Goal: Task Accomplishment & Management: Use online tool/utility

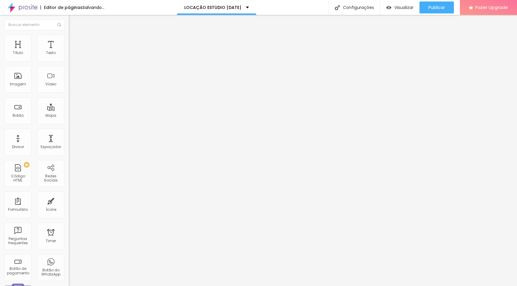
click at [74, 41] on span "Estilo" at bounding box center [78, 38] width 9 height 5
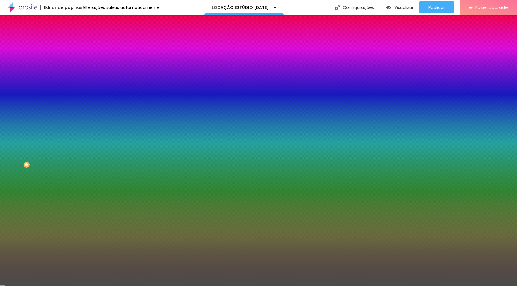
click at [69, 81] on div at bounding box center [103, 81] width 69 height 0
click at [51, 147] on div at bounding box center [258, 143] width 517 height 286
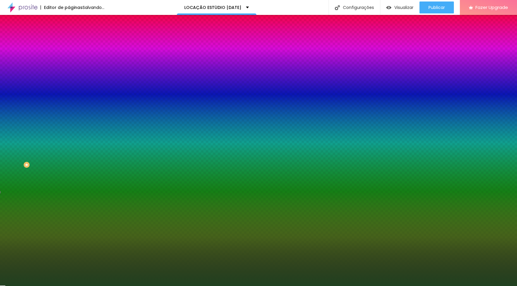
type input "#204120"
drag, startPoint x: 43, startPoint y: 139, endPoint x: 29, endPoint y: 149, distance: 17.5
click at [29, 149] on div at bounding box center [258, 143] width 517 height 286
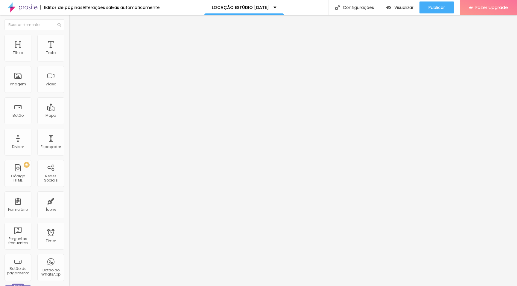
click at [69, 75] on div "Tipografia" at bounding box center [103, 74] width 69 height 4
click at [71, 87] on icon "button" at bounding box center [73, 85] width 4 height 4
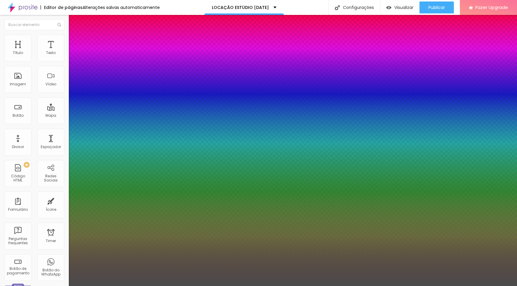
type input "1"
type input "0.5"
drag, startPoint x: 92, startPoint y: 167, endPoint x: 103, endPoint y: 168, distance: 11.5
type input "41"
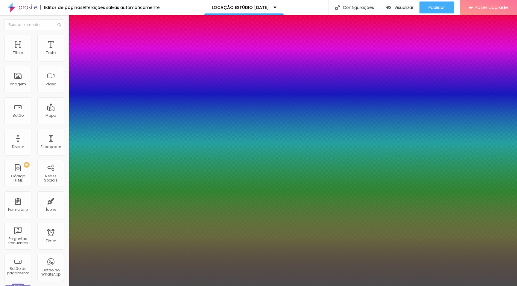
type input "41"
type input "1"
type input "0.5"
type input "49"
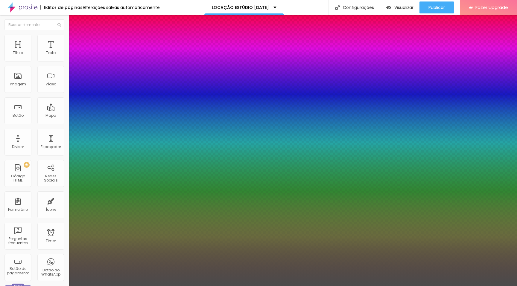
type input "1"
type input "0.5"
type input "53"
type input "1"
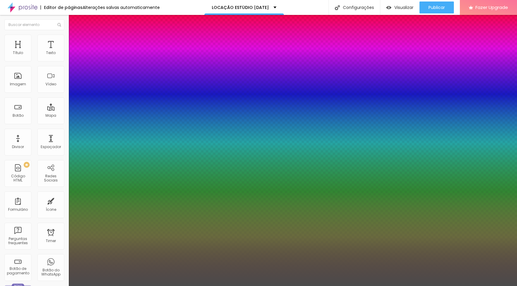
type input "0.5"
type input "1"
type input "0.5"
type input "1"
type input "0.5"
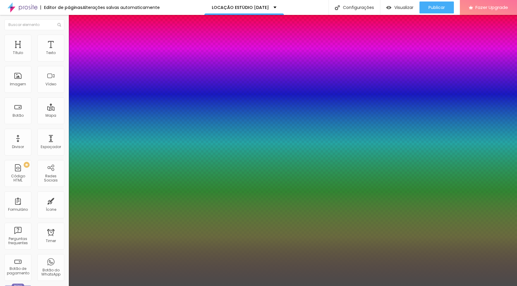
type input "52"
type input "1"
type input "0.5"
type input "51"
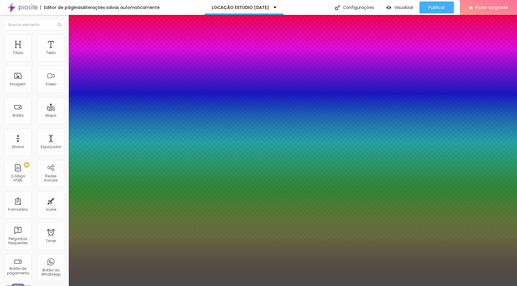
type input "51"
type input "1"
type input "0.5"
type input "50"
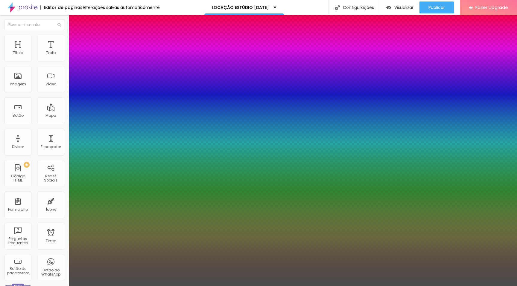
type input "1"
type input "0.5"
type input "49"
type input "1"
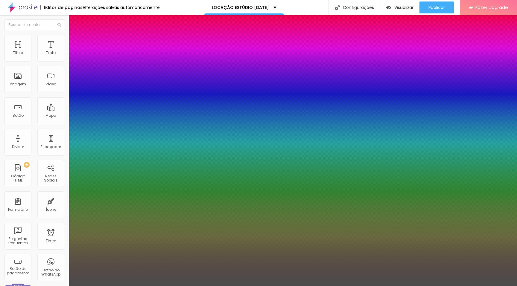
type input "0.5"
type input "48"
type input "1"
type input "0.5"
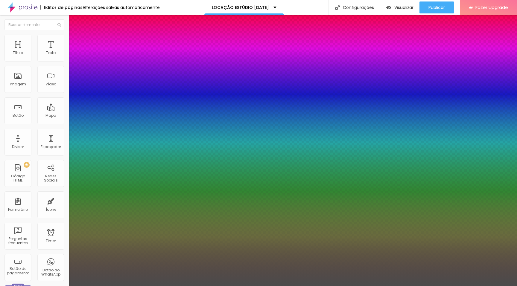
type input "47"
type input "1"
type input "0.5"
type input "46"
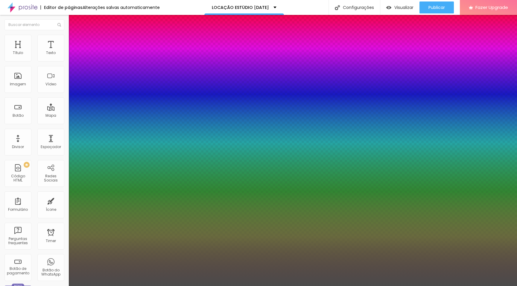
type input "46"
type input "1"
type input "0.5"
type input "45"
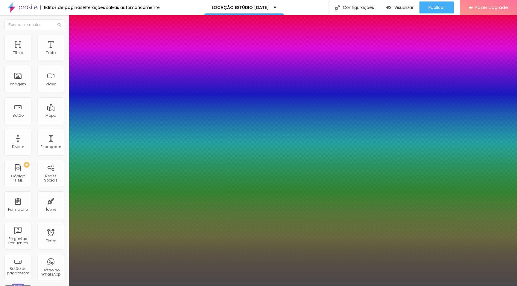
type input "1"
type input "0.5"
type input "44"
type input "1"
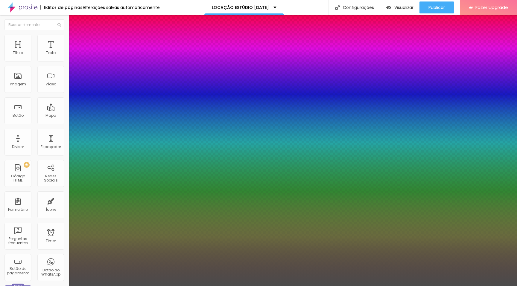
type input "0.5"
type input "1"
type input "0.5"
type input "43"
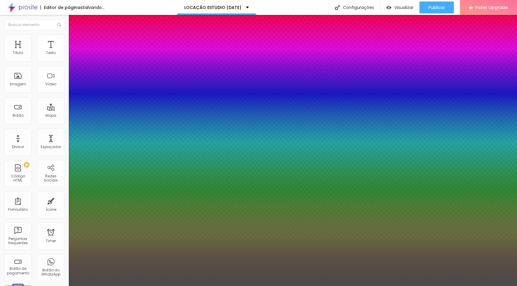
type input "1"
type input "0.5"
type input "44"
type input "1"
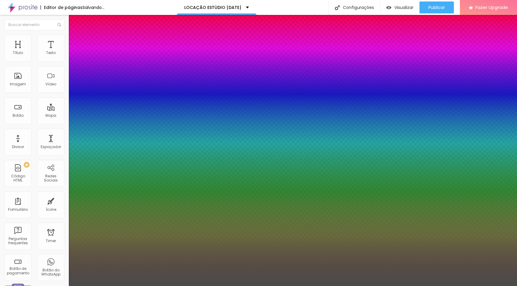
type input "0.5"
type input "45"
type input "1"
type input "0.5"
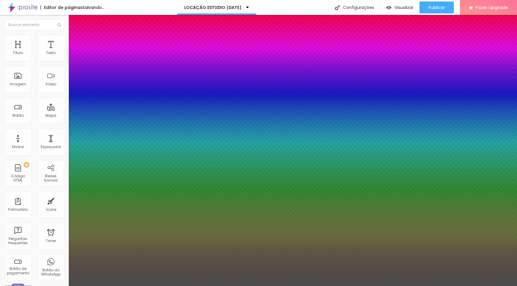
type input "46"
type input "1"
type input "0.5"
type input "47"
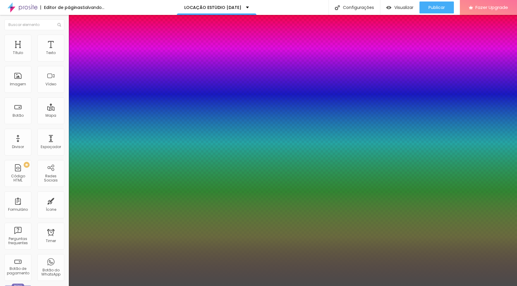
type input "47"
type input "1"
type input "0.5"
type input "48"
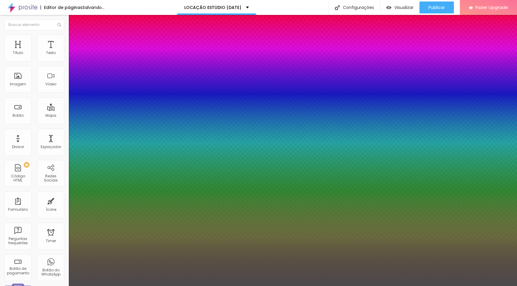
type input "1"
type input "0.5"
type input "49"
type input "1"
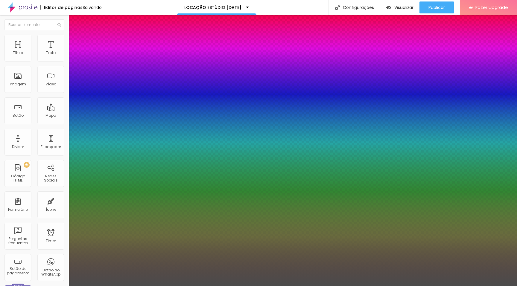
type input "0.5"
type input "50"
type input "1"
type input "0.5"
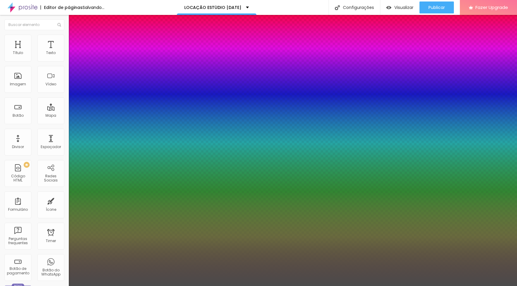
drag, startPoint x: 92, startPoint y: 168, endPoint x: 96, endPoint y: 168, distance: 4.5
type input "50"
type input "1"
type input "0.5"
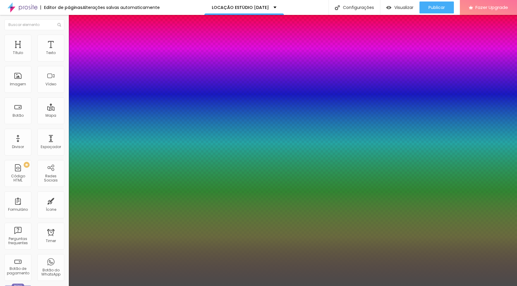
type input "1"
type input "0.5"
type input "1"
type input "0.5"
click at [286, 260] on div at bounding box center [258, 286] width 517 height 0
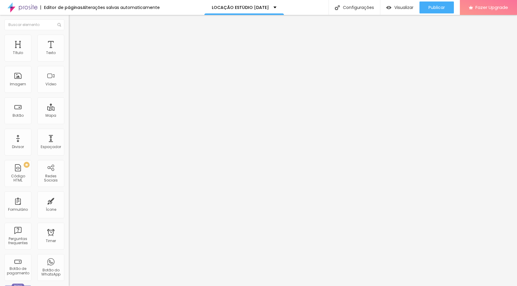
click at [69, 89] on button "button" at bounding box center [73, 85] width 8 height 6
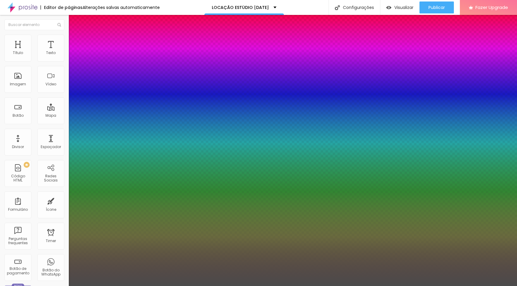
type input "1"
type input "0.5"
type input "36"
type input "1"
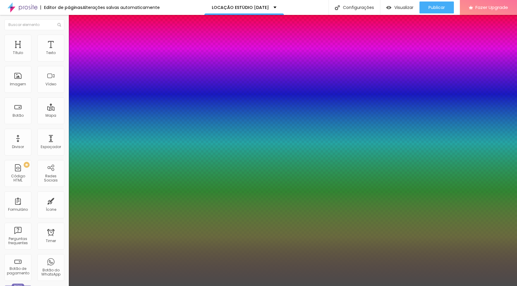
type input "0.5"
type input "37"
type input "1"
type input "0.5"
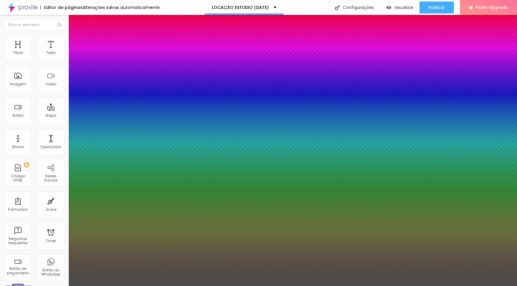
type input "38"
type input "1"
type input "0.5"
type input "39"
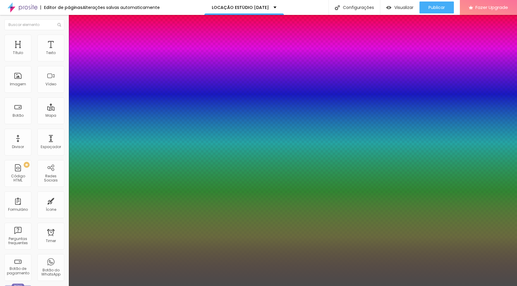
type input "39"
type input "1"
type input "0.5"
type input "40"
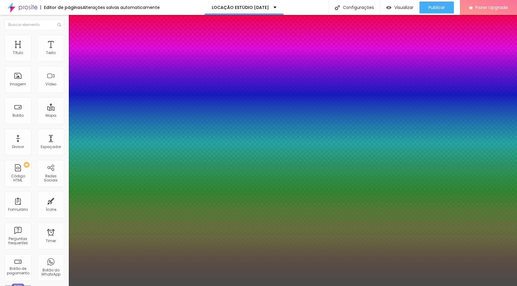
type input "1"
type input "0.5"
type input "41"
type input "1"
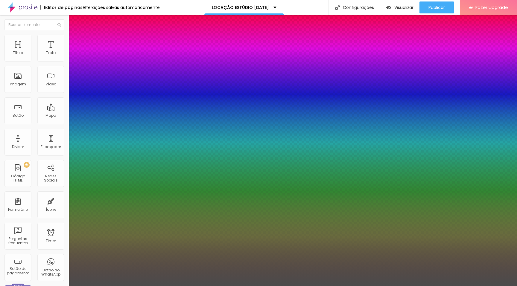
type input "0.5"
type input "42"
type input "1"
type input "0.5"
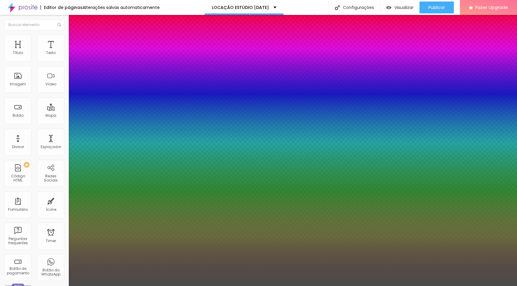
type input "43"
type input "1"
type input "0.5"
type input "44"
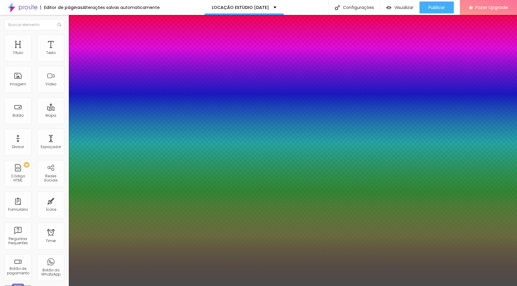
type input "44"
type input "1"
type input "0.5"
type input "45"
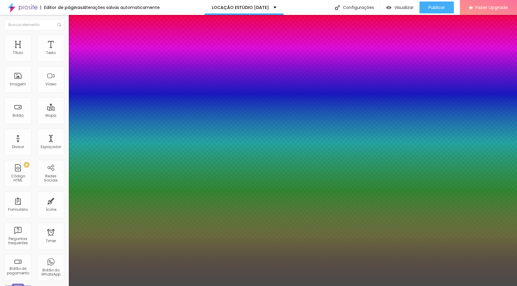
type input "1"
type input "0.5"
type input "46"
type input "1"
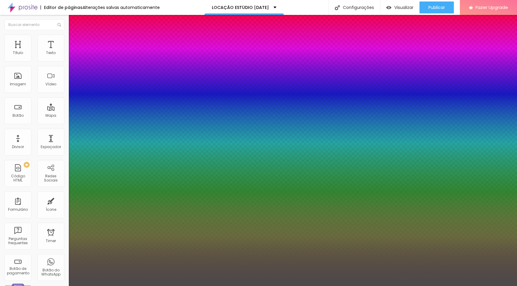
type input "0.5"
type input "47"
type input "1"
type input "0.5"
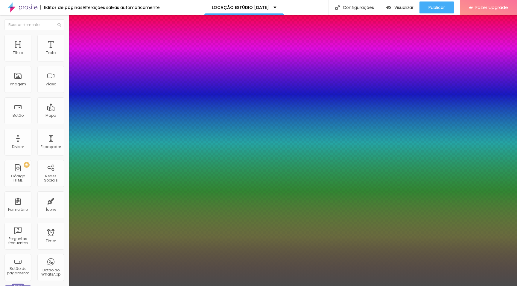
type input "48"
type input "1"
type input "0.5"
type input "49"
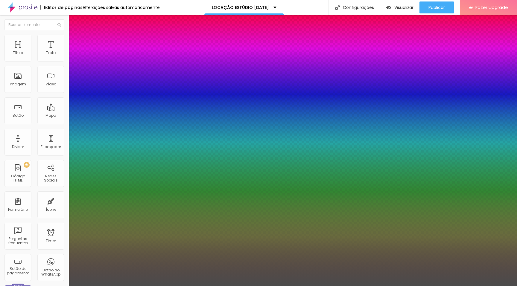
type input "49"
type input "1"
type input "0.5"
type input "50"
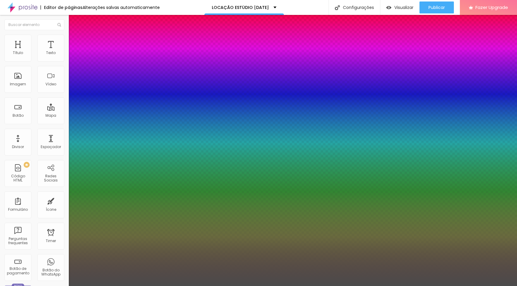
type input "1"
type input "0.5"
type input "51"
type input "1"
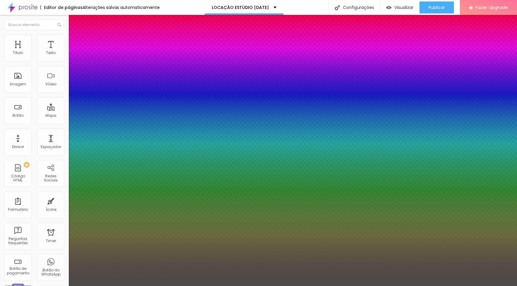
type input "0.5"
type input "1"
type input "0.5"
type input "52"
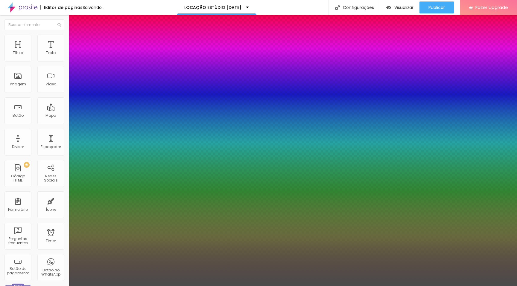
type input "1"
type input "0.5"
type input "53"
type input "1"
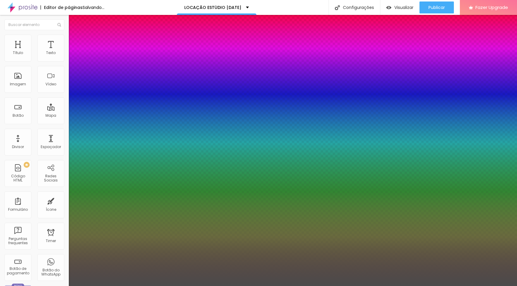
type input "0.5"
type input "1"
type input "0.5"
type input "54"
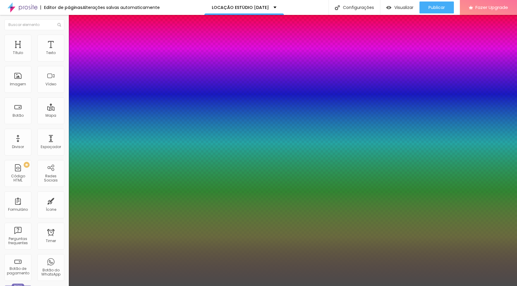
type input "1"
type input "0.5"
type input "55"
type input "1"
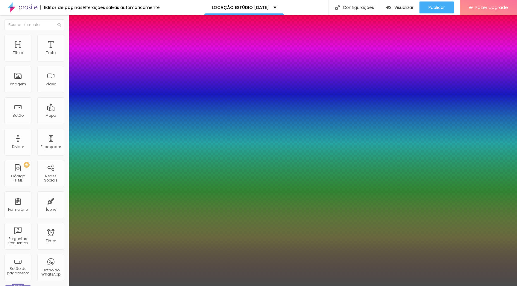
type input "0.5"
drag, startPoint x: 90, startPoint y: 169, endPoint x: 99, endPoint y: 170, distance: 9.1
type input "55"
type input "1"
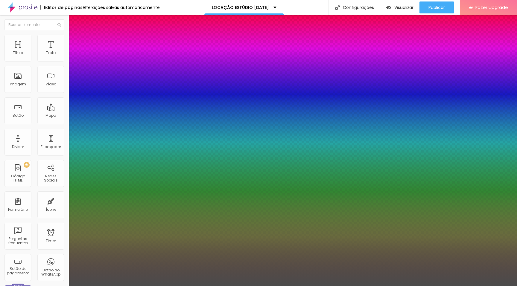
type input "0.5"
click at [272, 260] on div at bounding box center [258, 286] width 517 height 0
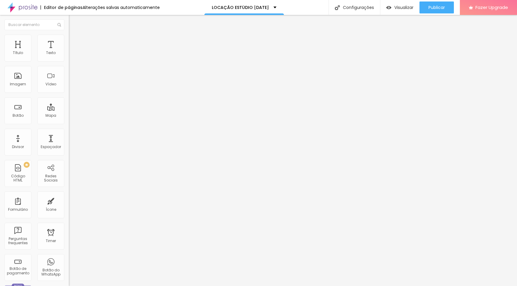
click at [69, 57] on button "button" at bounding box center [73, 54] width 8 height 6
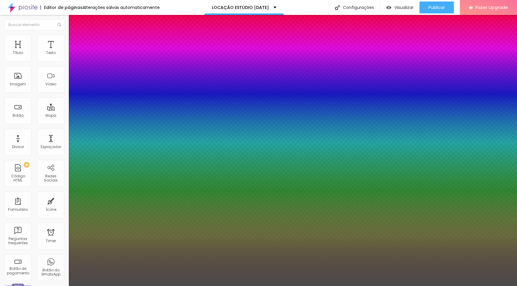
type input "1"
type input "19"
type input "1"
type input "20"
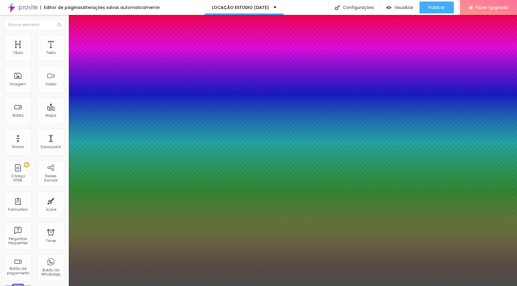
type input "20"
type input "1"
type input "21"
type input "1"
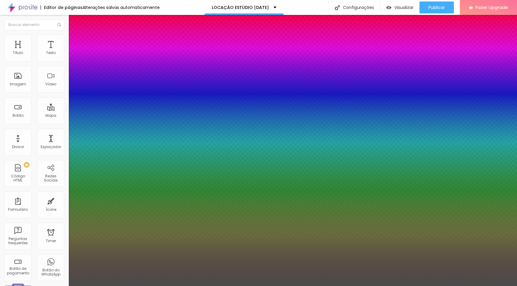
type input "22"
type input "1"
type input "23"
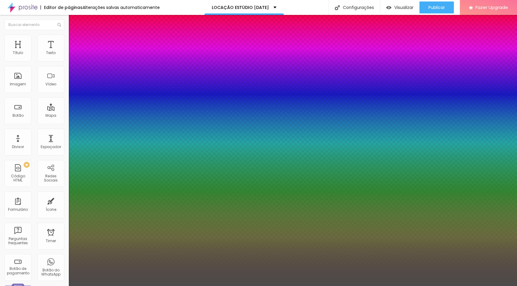
click at [361, 260] on div at bounding box center [258, 286] width 517 height 0
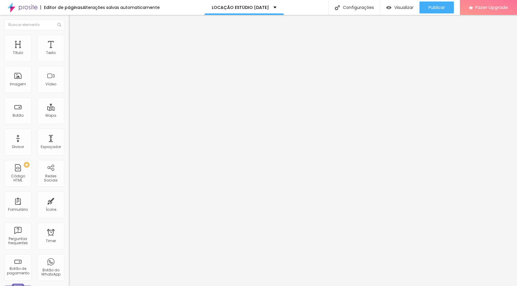
click at [101, 50] on img at bounding box center [103, 49] width 4 height 4
click at [101, 51] on span at bounding box center [103, 48] width 4 height 5
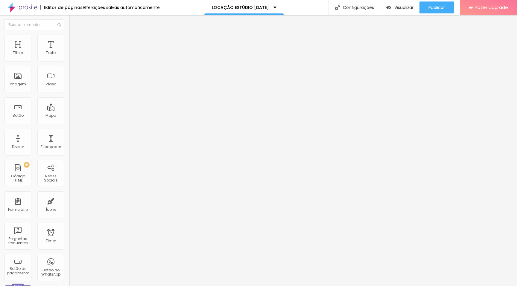
click at [101, 50] on img at bounding box center [103, 49] width 4 height 4
click at [101, 51] on span at bounding box center [103, 48] width 4 height 5
click at [101, 50] on img at bounding box center [103, 49] width 4 height 4
click at [101, 51] on span at bounding box center [103, 48] width 4 height 5
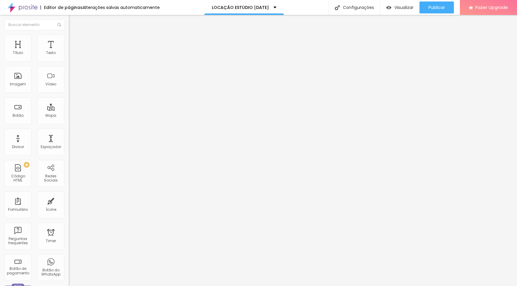
click at [101, 50] on img at bounding box center [103, 49] width 4 height 4
click at [101, 51] on span at bounding box center [103, 48] width 4 height 5
click at [69, 39] on li "Estilo" at bounding box center [103, 38] width 69 height 6
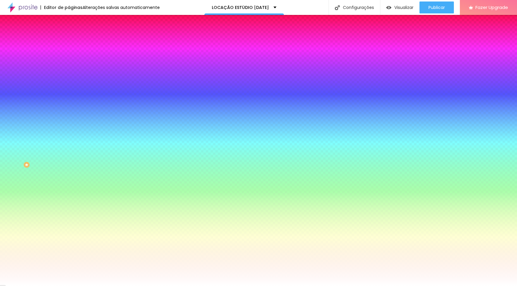
click at [74, 42] on span "Avançado" at bounding box center [84, 44] width 20 height 5
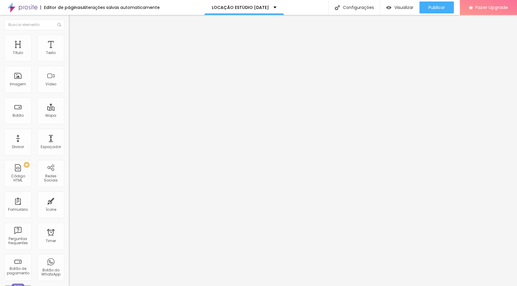
click at [74, 41] on span "Estilo" at bounding box center [78, 38] width 9 height 5
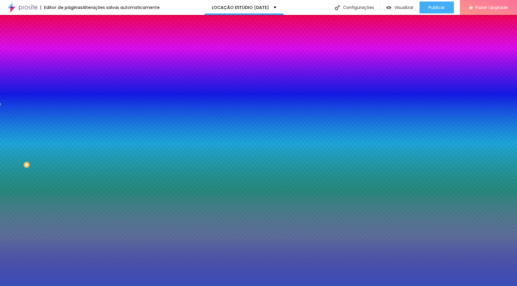
click at [101, 54] on img at bounding box center [103, 52] width 4 height 4
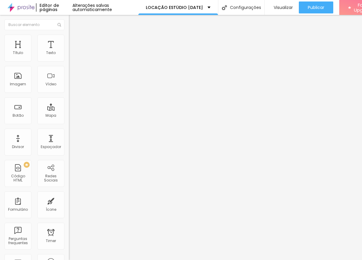
click at [74, 41] on span "Estilo" at bounding box center [78, 38] width 9 height 5
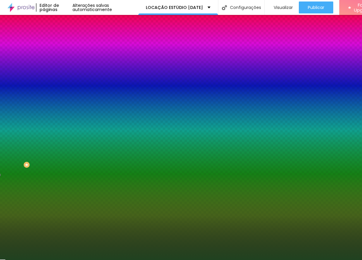
scroll to position [0, 0]
drag, startPoint x: 48, startPoint y: 109, endPoint x: 66, endPoint y: 110, distance: 18.3
click at [69, 110] on div "Imagem de fundo Adicionar imagem Efeito da Imagem Nenhum Nenhum Parallax Cor de…" at bounding box center [103, 85] width 69 height 77
paste input "1D372C"
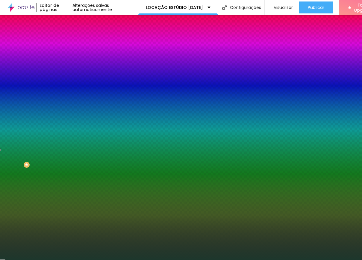
scroll to position [0, 0]
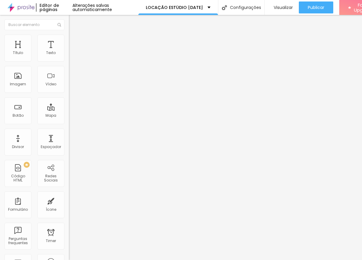
click at [69, 54] on span "Encaixotado" at bounding box center [80, 51] width 23 height 5
click at [74, 41] on span "Estilo" at bounding box center [78, 38] width 9 height 5
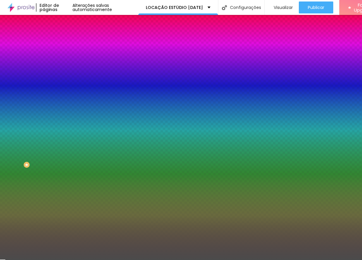
scroll to position [0, 0]
drag, startPoint x: 48, startPoint y: 109, endPoint x: 68, endPoint y: 109, distance: 20.3
click at [69, 109] on div "Imagem de fundo Adicionar imagem Efeito da Imagem Nenhum Nenhum Parallax Cor de…" at bounding box center [103, 85] width 69 height 77
paste input "EEEDEA"
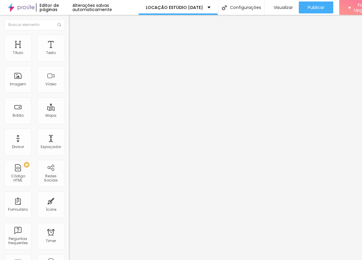
click at [69, 39] on li "Estilo" at bounding box center [103, 38] width 69 height 6
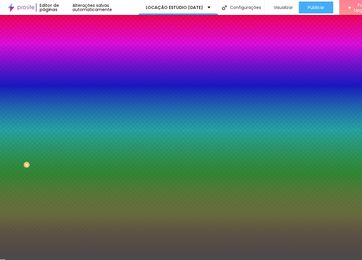
paste input "EEEDEA"
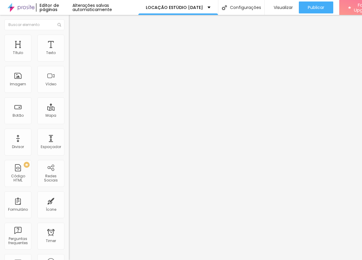
click at [69, 37] on img at bounding box center [71, 37] width 5 height 5
click at [69, 39] on li "Estilo" at bounding box center [103, 38] width 69 height 6
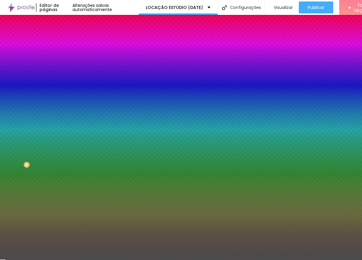
drag, startPoint x: 47, startPoint y: 108, endPoint x: 68, endPoint y: 107, distance: 20.6
click at [69, 107] on div "Imagem de fundo Adicionar imagem Efeito da Imagem Nenhum Nenhum Parallax Cor de…" at bounding box center [103, 85] width 69 height 77
paste input "EEEDEA"
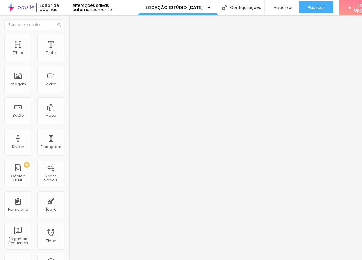
click at [69, 36] on img at bounding box center [71, 37] width 5 height 5
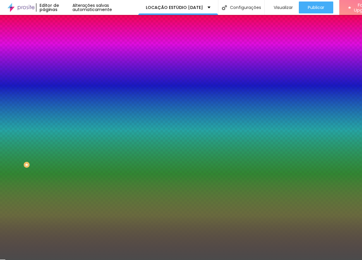
drag, startPoint x: 48, startPoint y: 108, endPoint x: 65, endPoint y: 108, distance: 17.6
click at [69, 108] on div "Imagem de fundo Adicionar imagem Efeito da Imagem Nenhum Nenhum Parallax Cor de…" at bounding box center [103, 85] width 69 height 77
paste input "EEEDEA"
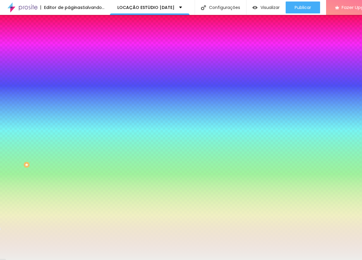
click at [69, 177] on div "Editar Seção Conteúdo Estilo Avançado Imagem de fundo Adicionar imagem Efeito d…" at bounding box center [103, 138] width 69 height 246
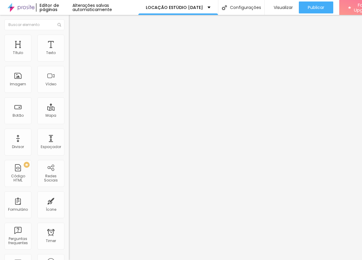
click at [74, 41] on span "Estilo" at bounding box center [78, 38] width 9 height 5
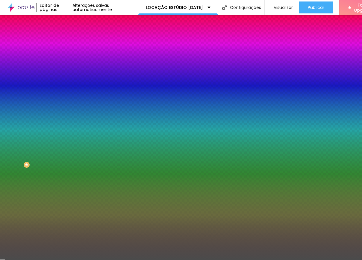
scroll to position [0, 0]
drag, startPoint x: 48, startPoint y: 110, endPoint x: 64, endPoint y: 110, distance: 16.1
click at [69, 87] on div "#4B4B4B" at bounding box center [103, 84] width 69 height 6
paste input "EEEDEA"
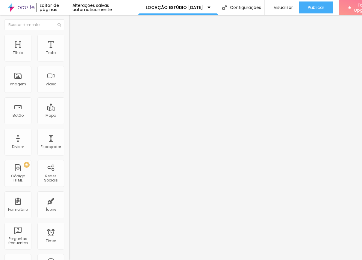
scroll to position [4, 0]
click at [69, 35] on li "Estilo" at bounding box center [103, 38] width 69 height 6
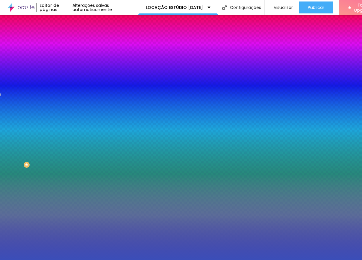
drag, startPoint x: 48, startPoint y: 103, endPoint x: 62, endPoint y: 103, distance: 14.7
click at [69, 87] on input "#3B4EB8" at bounding box center [105, 84] width 72 height 6
paste input "431C1F"
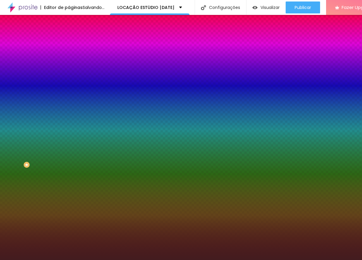
click at [69, 178] on div "Editar Seção Conteúdo Estilo Avançado Imagem de fundo Adicionar imagem Efeito d…" at bounding box center [103, 138] width 69 height 246
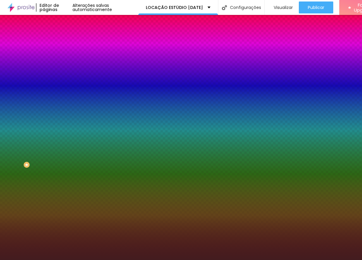
click at [69, 91] on div "Efeitos de fundo" at bounding box center [103, 89] width 69 height 4
click at [69, 81] on div at bounding box center [103, 81] width 69 height 0
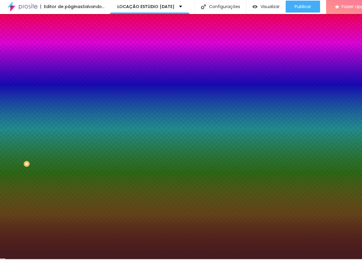
drag, startPoint x: 60, startPoint y: 112, endPoint x: 61, endPoint y: 184, distance: 71.5
click at [69, 184] on div "Editar Seção Conteúdo Estilo Avançado Imagem de fundo Adicionar imagem Efeito d…" at bounding box center [103, 137] width 69 height 246
click at [69, 198] on div "Editar Seção Conteúdo Estilo Avançado Imagem de fundo Adicionar imagem Efeito d…" at bounding box center [103, 137] width 69 height 246
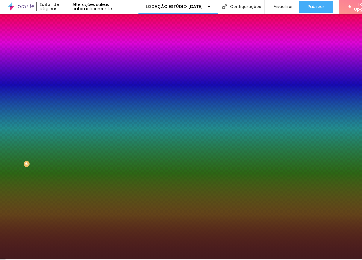
click at [69, 188] on div "Editar Seção Conteúdo Estilo Avançado Imagem de fundo Adicionar imagem Efeito d…" at bounding box center [103, 137] width 69 height 246
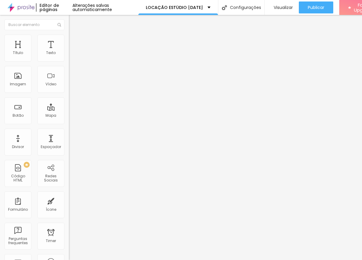
click at [74, 38] on span "Estilo" at bounding box center [78, 38] width 9 height 5
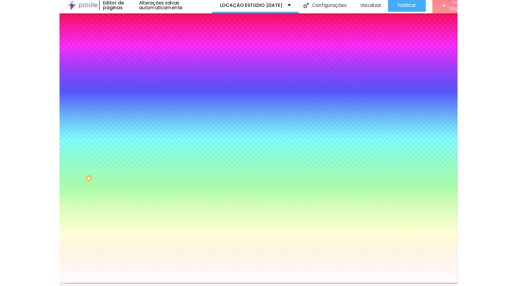
scroll to position [0, 0]
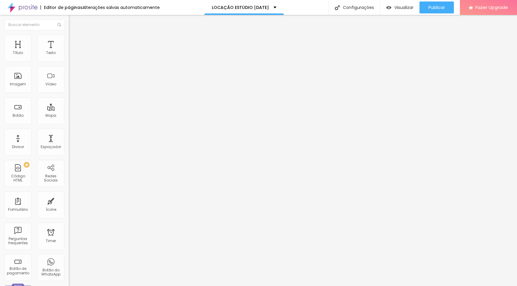
click at [69, 39] on li "Estilo" at bounding box center [103, 38] width 69 height 6
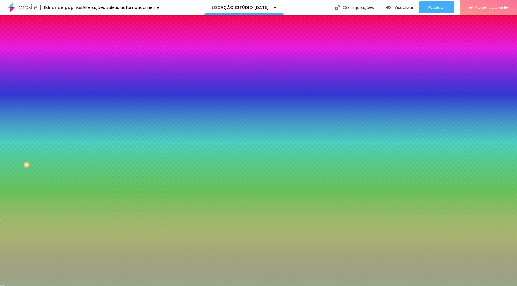
drag, startPoint x: 63, startPoint y: 109, endPoint x: 39, endPoint y: 109, distance: 23.9
click at [69, 87] on div "#9AA689" at bounding box center [103, 84] width 69 height 6
paste input "64765D"
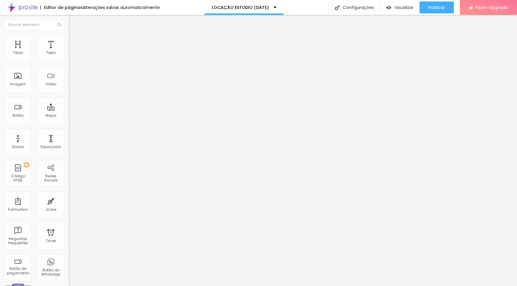
click at [74, 41] on span "Estilo" at bounding box center [78, 38] width 9 height 5
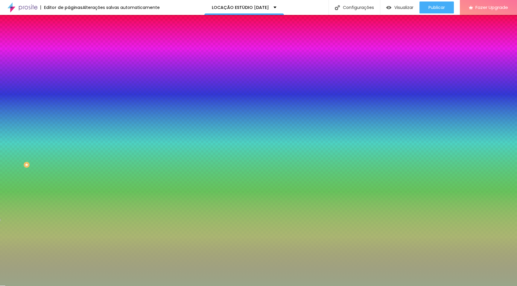
paste input "64765D"
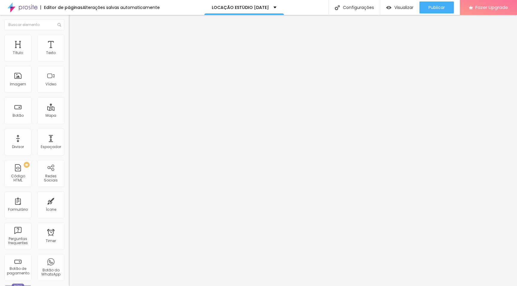
click at [74, 41] on span "Estilo" at bounding box center [78, 38] width 9 height 5
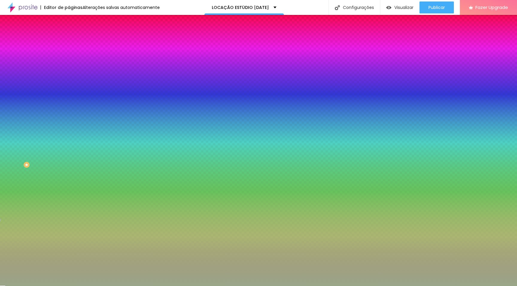
click at [69, 59] on div "#9AA689" at bounding box center [103, 60] width 69 height 6
click at [69, 57] on div at bounding box center [103, 57] width 69 height 0
drag, startPoint x: 60, startPoint y: 112, endPoint x: 61, endPoint y: 58, distance: 53.8
click at [69, 58] on div "Cor de fundo Voltar ao padrão #9AA689" at bounding box center [103, 55] width 69 height 16
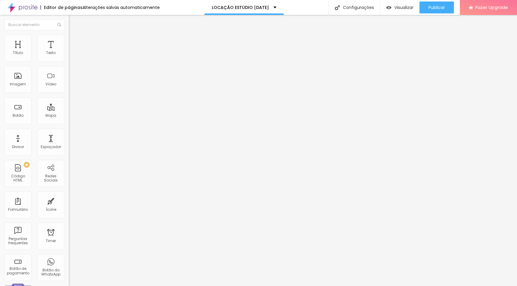
click at [74, 41] on span "Estilo" at bounding box center [78, 38] width 9 height 5
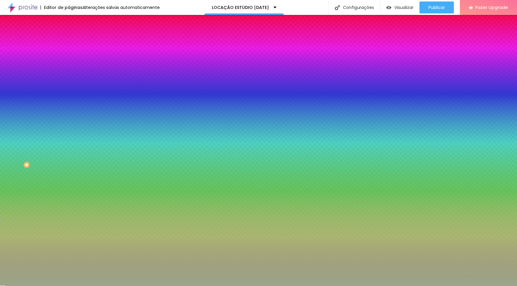
scroll to position [0, 0]
drag, startPoint x: 46, startPoint y: 109, endPoint x: 68, endPoint y: 111, distance: 21.9
click at [69, 111] on div "Imagem de fundo Adicionar imagem Efeito da Imagem Nenhum Nenhum Parallax Cor de…" at bounding box center [103, 85] width 69 height 77
paste input "64765D"
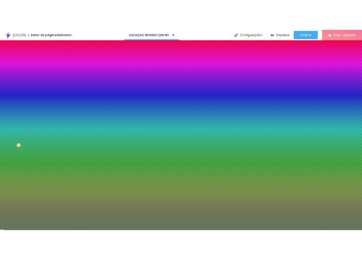
scroll to position [0, 0]
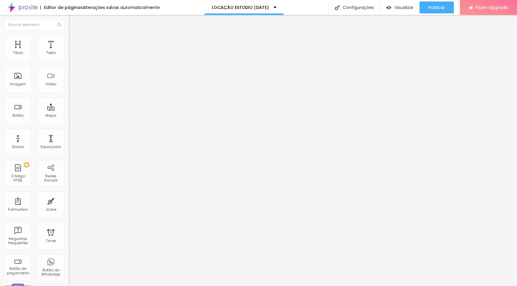
click at [71, 87] on icon "button" at bounding box center [73, 85] width 4 height 4
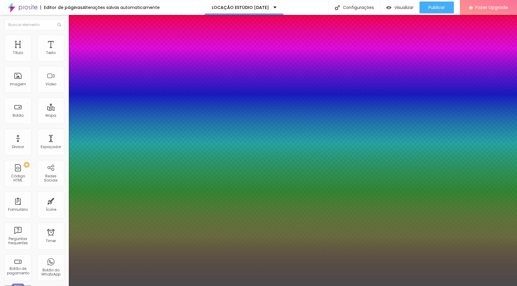
click at [236, 260] on div at bounding box center [258, 286] width 517 height 0
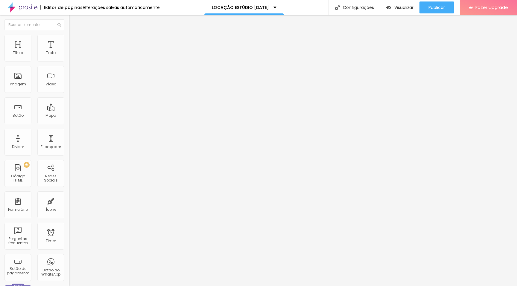
click at [88, 56] on span "H2" at bounding box center [90, 53] width 4 height 5
click at [74, 57] on span "Titulo 2" at bounding box center [83, 53] width 19 height 7
click at [69, 62] on span "Titulo 3" at bounding box center [77, 58] width 17 height 7
click at [69, 89] on button "button" at bounding box center [73, 85] width 8 height 6
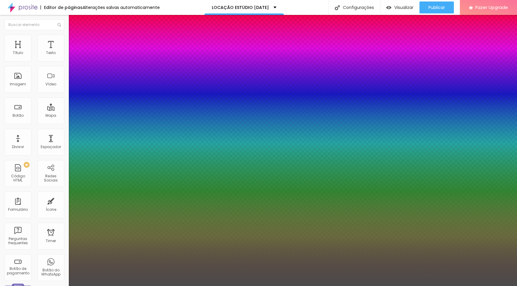
drag, startPoint x: 97, startPoint y: 169, endPoint x: 90, endPoint y: 169, distance: 6.6
click at [293, 260] on div at bounding box center [258, 286] width 517 height 0
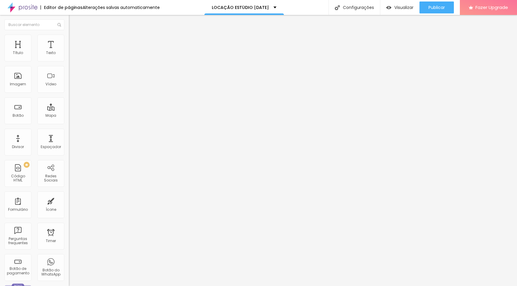
click at [69, 41] on li "Avançado" at bounding box center [103, 44] width 69 height 6
click at [69, 38] on li "Estilo" at bounding box center [103, 38] width 69 height 6
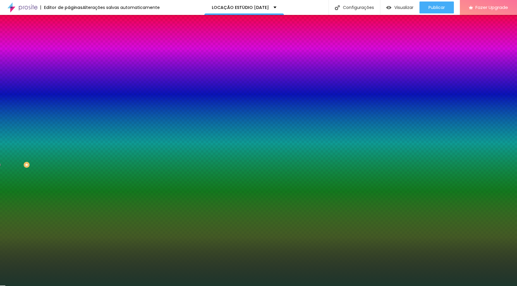
click at [69, 81] on div at bounding box center [103, 81] width 69 height 0
drag, startPoint x: 61, startPoint y: 161, endPoint x: 58, endPoint y: 103, distance: 57.8
click at [69, 87] on div "Cor de fundo Voltar ao padrão #1D372C" at bounding box center [103, 79] width 69 height 16
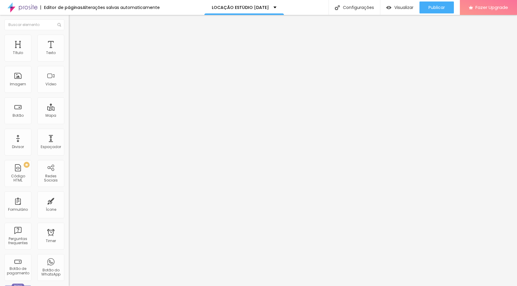
click at [69, 44] on li "Estilo" at bounding box center [103, 42] width 69 height 6
click at [69, 39] on li "Conteúdo" at bounding box center [103, 36] width 69 height 6
click at [74, 47] on span "Avançado" at bounding box center [84, 49] width 20 height 5
click at [74, 46] on span "Estilo" at bounding box center [78, 43] width 9 height 5
click at [69, 74] on img at bounding box center [82, 73] width 27 height 6
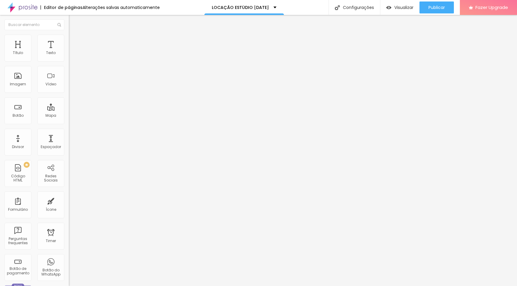
click at [74, 40] on span "Conteúdo" at bounding box center [83, 37] width 19 height 5
click at [69, 63] on span "Editar perguntas" at bounding box center [86, 60] width 34 height 5
drag, startPoint x: 257, startPoint y: 103, endPoint x: 174, endPoint y: 100, distance: 83.2
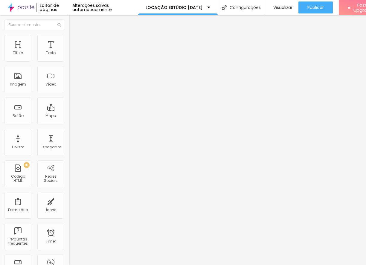
drag, startPoint x: 127, startPoint y: 163, endPoint x: 125, endPoint y: 150, distance: 13.1
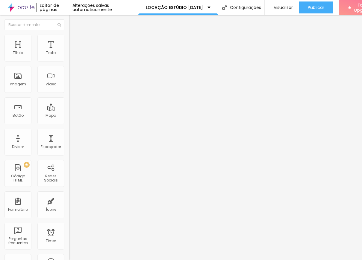
click at [69, 63] on span "Editar perguntas" at bounding box center [86, 60] width 34 height 5
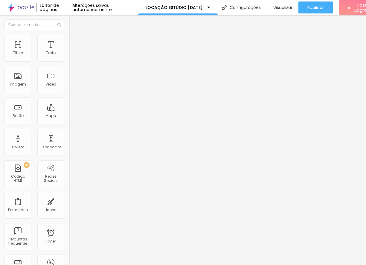
drag, startPoint x: 125, startPoint y: 97, endPoint x: 198, endPoint y: 97, distance: 73.0
copy b "Não sei posar, e agora?"
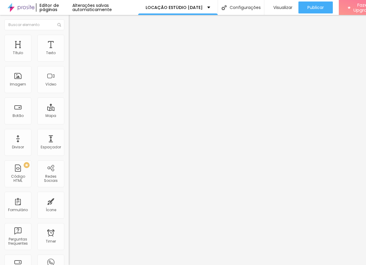
drag, startPoint x: 125, startPoint y: 97, endPoint x: 212, endPoint y: 97, distance: 87.3
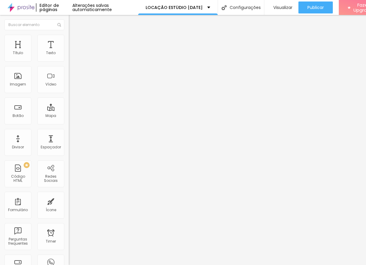
drag, startPoint x: 127, startPoint y: 152, endPoint x: 160, endPoint y: 182, distance: 44.9
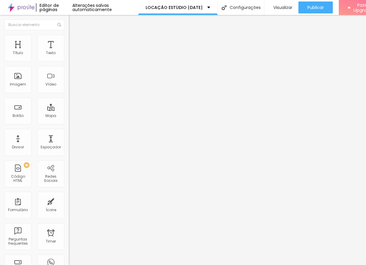
drag, startPoint x: 180, startPoint y: 98, endPoint x: 114, endPoint y: 96, distance: 66.1
drag, startPoint x: 126, startPoint y: 152, endPoint x: 185, endPoint y: 153, distance: 59.5
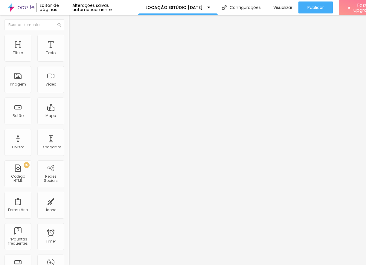
drag, startPoint x: 192, startPoint y: 152, endPoint x: 210, endPoint y: 153, distance: 18.0
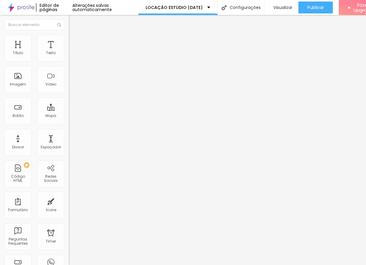
drag, startPoint x: 169, startPoint y: 153, endPoint x: 173, endPoint y: 153, distance: 3.6
drag, startPoint x: 173, startPoint y: 154, endPoint x: 170, endPoint y: 154, distance: 3.9
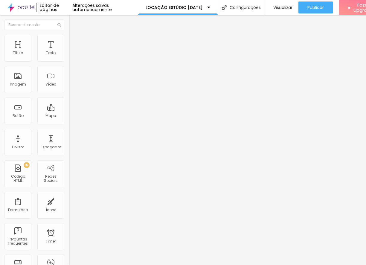
drag, startPoint x: 171, startPoint y: 96, endPoint x: 115, endPoint y: 96, distance: 56.2
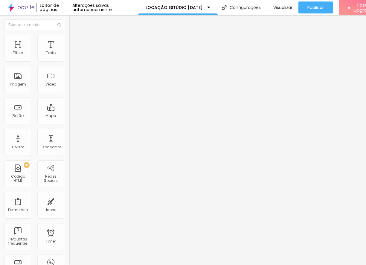
drag, startPoint x: 138, startPoint y: 172, endPoint x: 119, endPoint y: 148, distance: 30.7
drag, startPoint x: 179, startPoint y: 98, endPoint x: 120, endPoint y: 98, distance: 59.2
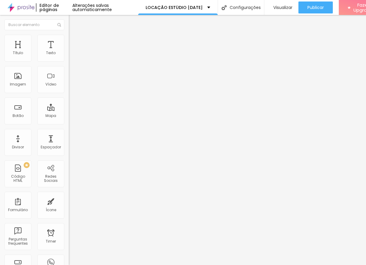
drag, startPoint x: 177, startPoint y: 157, endPoint x: 110, endPoint y: 143, distance: 68.6
drag, startPoint x: 220, startPoint y: 154, endPoint x: 108, endPoint y: 151, distance: 112.2
drag, startPoint x: 170, startPoint y: 153, endPoint x: 170, endPoint y: 164, distance: 11.7
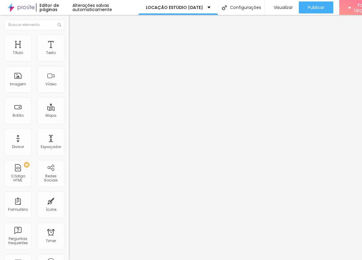
click at [74, 46] on span "Estilo" at bounding box center [78, 43] width 9 height 5
click at [74, 40] on span "Conteúdo" at bounding box center [83, 37] width 19 height 5
click at [69, 63] on span "Editar perguntas" at bounding box center [86, 60] width 34 height 5
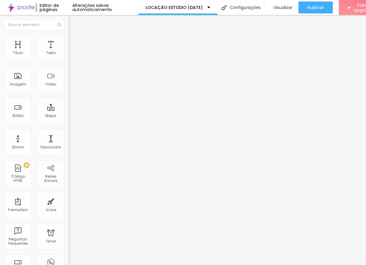
drag, startPoint x: 126, startPoint y: 98, endPoint x: 267, endPoint y: 96, distance: 141.2
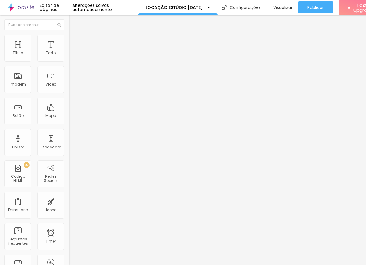
drag, startPoint x: 125, startPoint y: 98, endPoint x: 271, endPoint y: 99, distance: 146.2
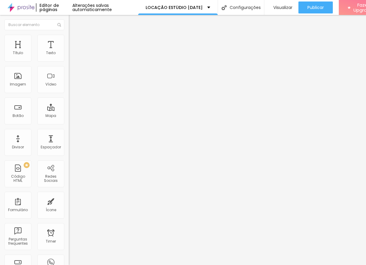
drag, startPoint x: 183, startPoint y: 100, endPoint x: 116, endPoint y: 92, distance: 68.0
drag, startPoint x: 141, startPoint y: 169, endPoint x: 121, endPoint y: 149, distance: 28.8
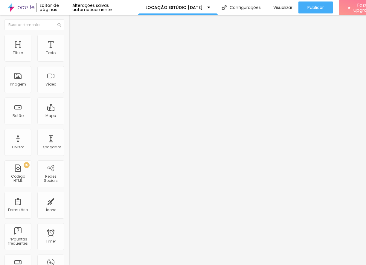
scroll to position [30, 0]
drag, startPoint x: 126, startPoint y: 153, endPoint x: 179, endPoint y: 254, distance: 114.4
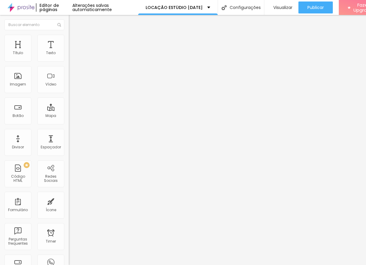
drag, startPoint x: 175, startPoint y: 99, endPoint x: 120, endPoint y: 98, distance: 54.4
drag, startPoint x: 178, startPoint y: 154, endPoint x: 106, endPoint y: 154, distance: 71.8
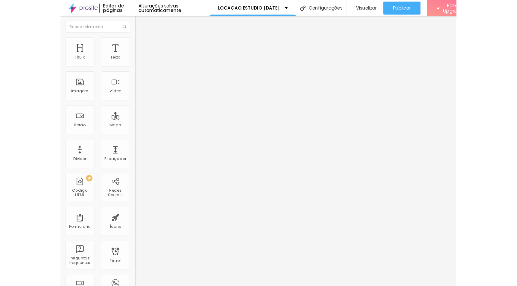
scroll to position [0, 0]
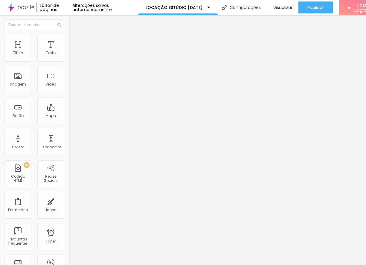
drag, startPoint x: 212, startPoint y: 198, endPoint x: 119, endPoint y: 147, distance: 106.7
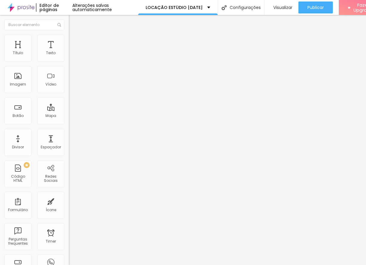
drag, startPoint x: 181, startPoint y: 97, endPoint x: 107, endPoint y: 95, distance: 73.9
drag, startPoint x: 185, startPoint y: 164, endPoint x: 107, endPoint y: 146, distance: 80.2
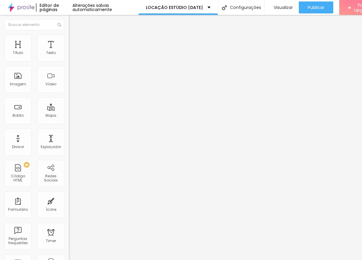
click at [69, 63] on span "Editar perguntas" at bounding box center [86, 60] width 34 height 5
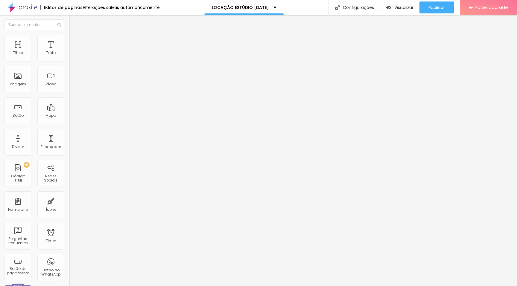
click at [73, 21] on img "button" at bounding box center [75, 21] width 5 height 5
click at [73, 22] on img "button" at bounding box center [75, 21] width 5 height 5
click at [73, 21] on img "button" at bounding box center [75, 21] width 5 height 5
click at [73, 22] on div "Editar Coluna" at bounding box center [91, 21] width 37 height 5
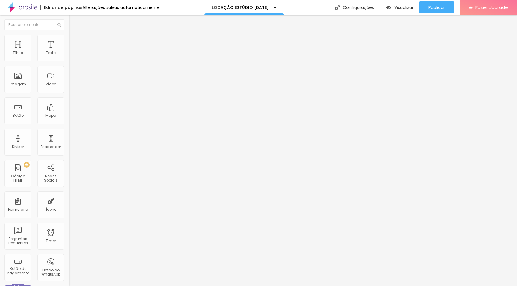
click at [73, 20] on img "button" at bounding box center [75, 21] width 5 height 5
click at [69, 142] on div "Editar Coluna Conteúdo Estilo Avançado Alinhamento" at bounding box center [103, 151] width 69 height 272
click at [73, 24] on img "button" at bounding box center [75, 21] width 5 height 5
click at [69, 41] on img at bounding box center [71, 43] width 5 height 5
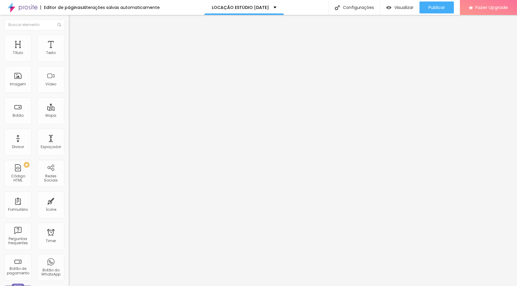
click at [74, 41] on span "Estilo" at bounding box center [78, 38] width 9 height 5
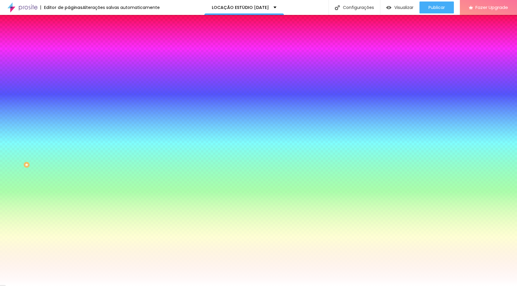
drag, startPoint x: 62, startPoint y: 109, endPoint x: 39, endPoint y: 109, distance: 23.3
click at [69, 87] on div "#FFFFFF" at bounding box center [103, 84] width 69 height 6
paste input "D1B88D"
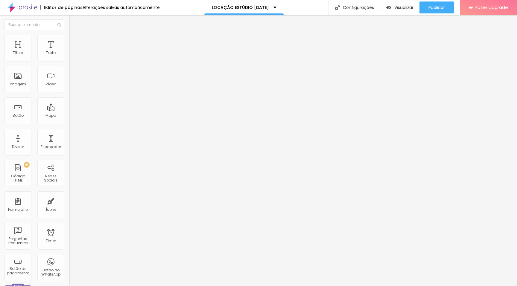
click at [74, 41] on span "Estilo" at bounding box center [78, 38] width 9 height 5
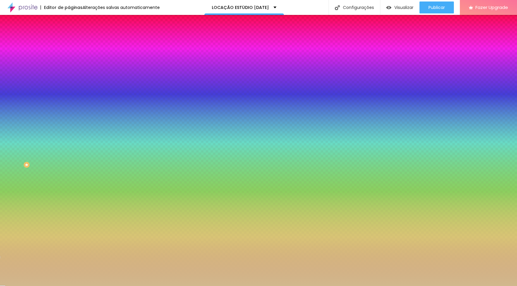
paste input "5A0917"
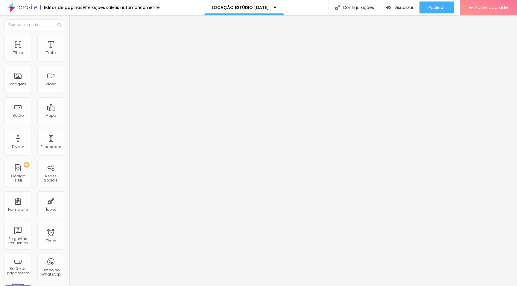
click at [69, 57] on button "button" at bounding box center [73, 54] width 8 height 6
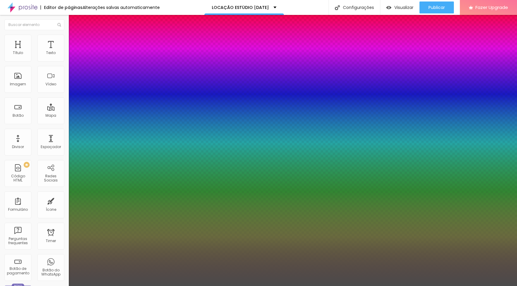
click at [260, 260] on div at bounding box center [258, 286] width 517 height 0
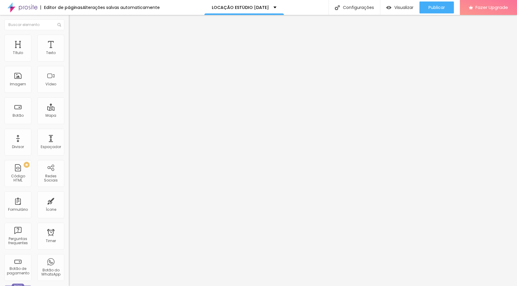
click at [71, 56] on icon "button" at bounding box center [73, 54] width 4 height 4
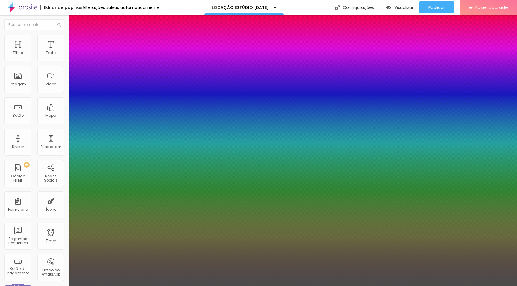
click at [258, 260] on div at bounding box center [258, 286] width 517 height 0
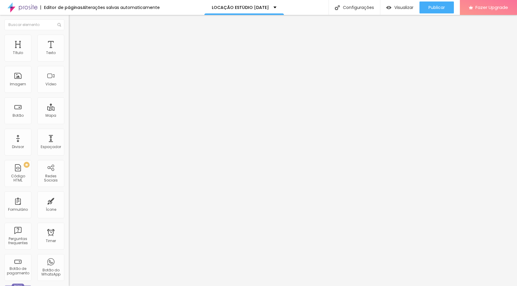
click at [69, 57] on button "button" at bounding box center [73, 54] width 8 height 6
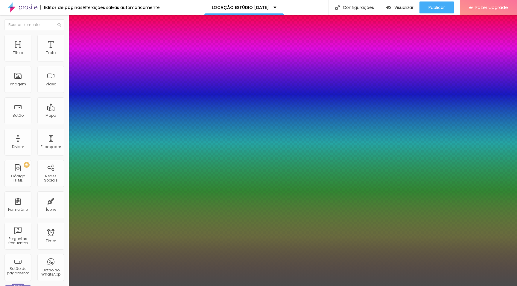
click at [174, 260] on div at bounding box center [258, 286] width 517 height 0
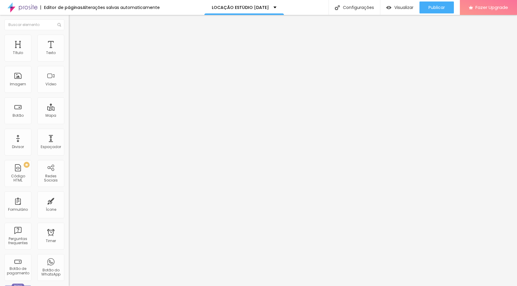
click at [69, 57] on button "button" at bounding box center [73, 54] width 8 height 6
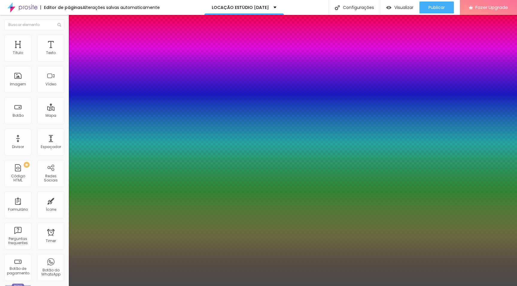
click at [179, 260] on div at bounding box center [258, 286] width 517 height 0
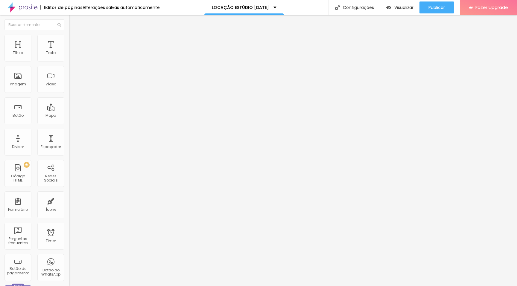
click at [71, 56] on icon "button" at bounding box center [73, 54] width 4 height 4
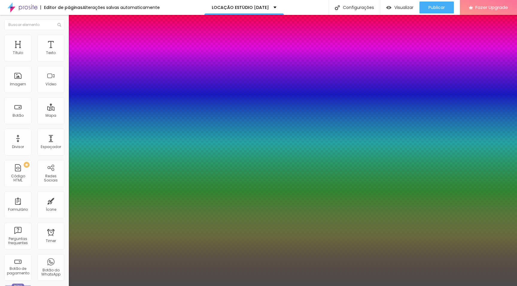
click at [163, 260] on div at bounding box center [258, 286] width 517 height 0
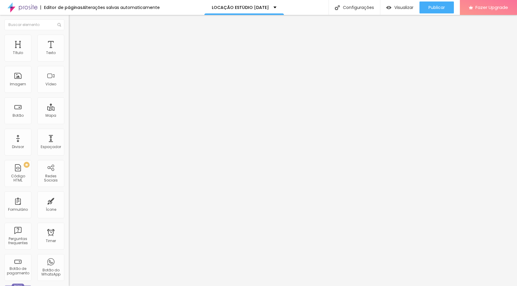
click at [71, 56] on icon "button" at bounding box center [73, 54] width 4 height 4
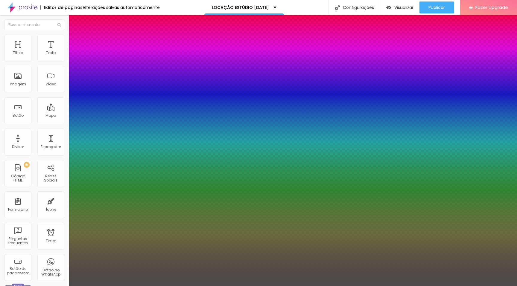
click at [267, 260] on div at bounding box center [258, 286] width 517 height 0
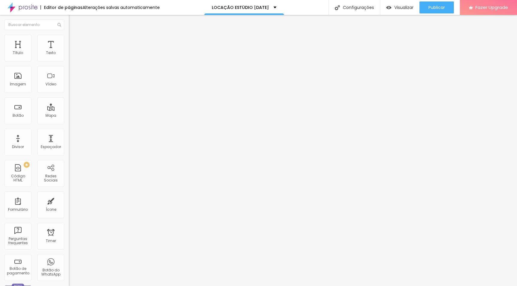
click at [69, 57] on button "button" at bounding box center [73, 54] width 8 height 6
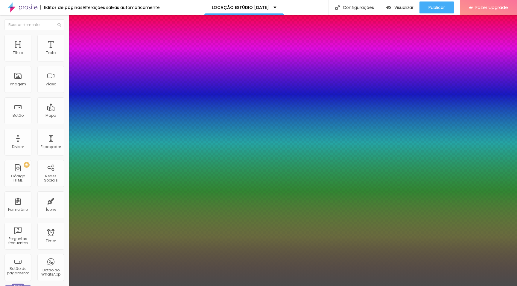
click at [361, 260] on div at bounding box center [258, 286] width 517 height 0
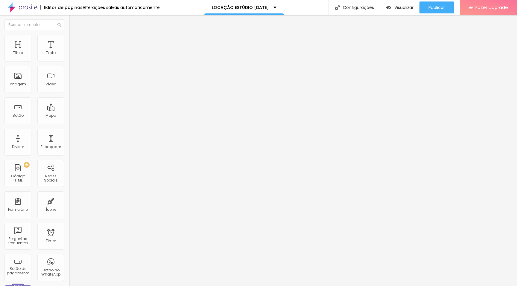
click at [69, 57] on button "button" at bounding box center [73, 54] width 8 height 6
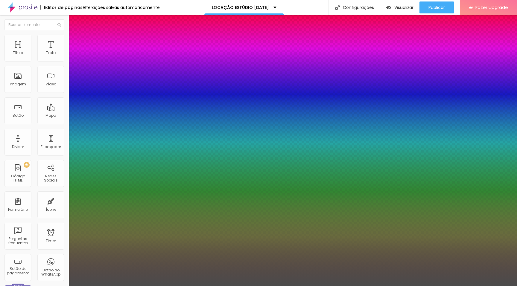
click at [208, 260] on div at bounding box center [258, 286] width 517 height 0
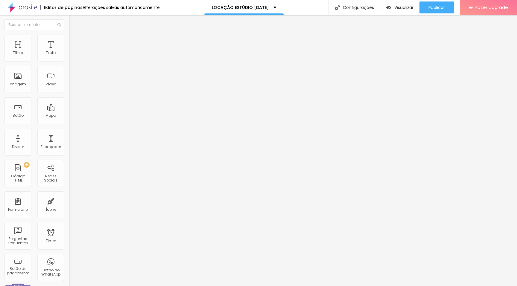
click at [71, 56] on icon "button" at bounding box center [73, 54] width 4 height 4
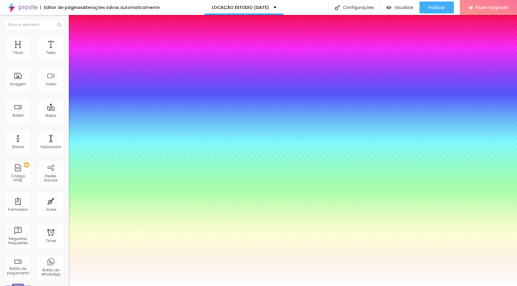
click at [330, 260] on div at bounding box center [258, 286] width 517 height 0
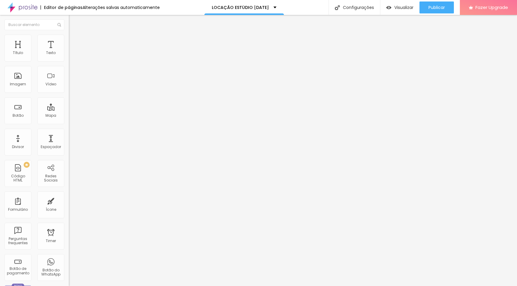
click at [71, 87] on icon "button" at bounding box center [73, 85] width 4 height 4
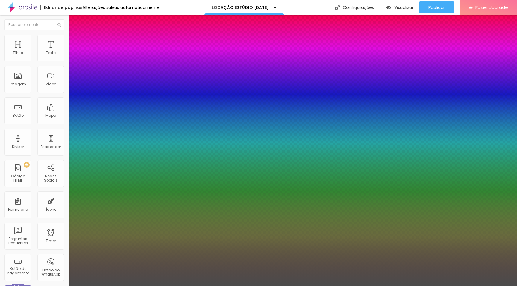
click at [186, 260] on div at bounding box center [258, 286] width 517 height 0
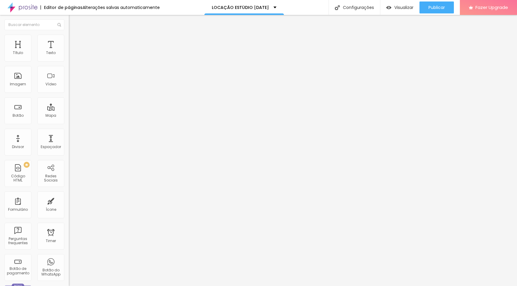
click at [71, 87] on icon "button" at bounding box center [73, 85] width 4 height 4
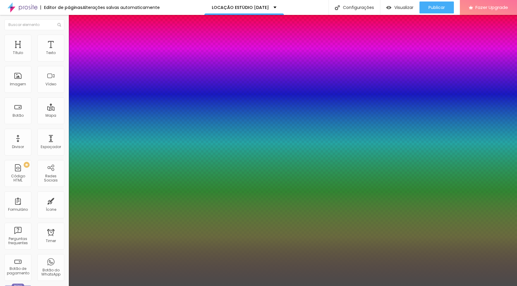
click at [199, 260] on div at bounding box center [258, 286] width 517 height 0
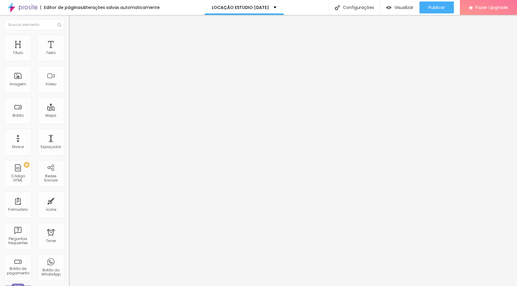
click at [71, 87] on icon "button" at bounding box center [73, 85] width 4 height 4
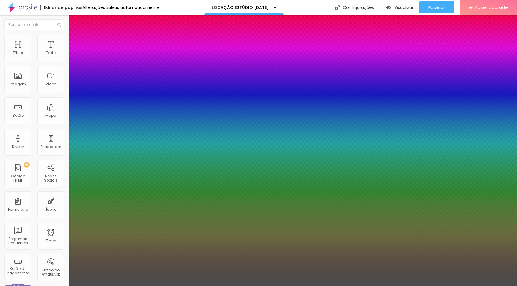
click at [91, 260] on div at bounding box center [258, 286] width 517 height 0
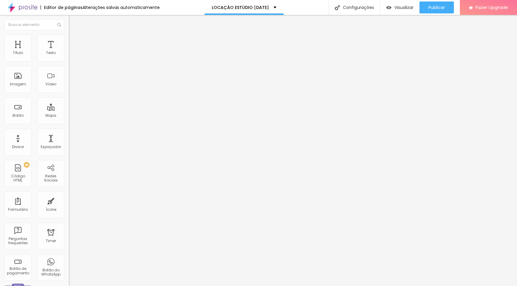
click at [71, 56] on icon "button" at bounding box center [73, 54] width 4 height 4
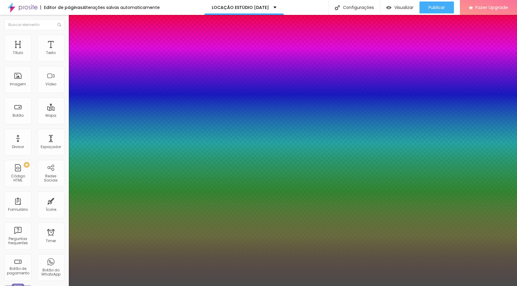
click at [193, 260] on div at bounding box center [258, 286] width 517 height 0
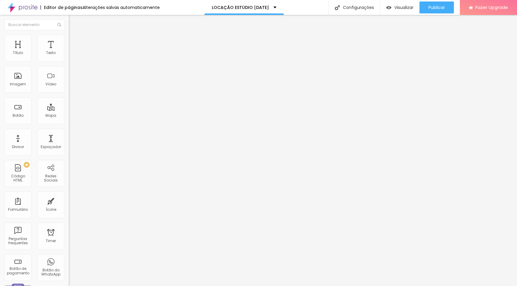
click at [71, 87] on icon "button" at bounding box center [73, 85] width 4 height 4
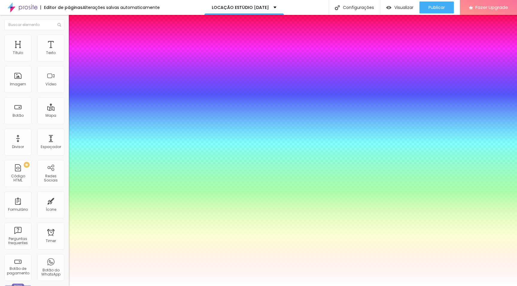
click at [30, 260] on div at bounding box center [258, 286] width 517 height 0
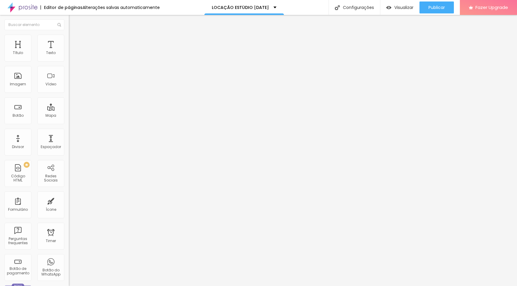
click at [69, 89] on button "button" at bounding box center [73, 85] width 8 height 6
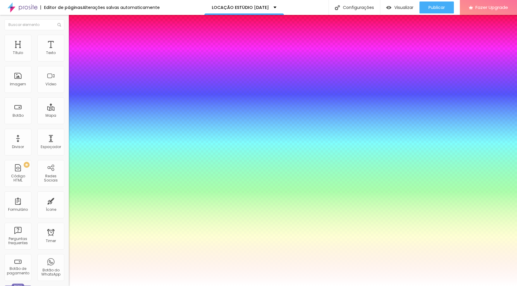
click at [25, 260] on div at bounding box center [258, 286] width 517 height 0
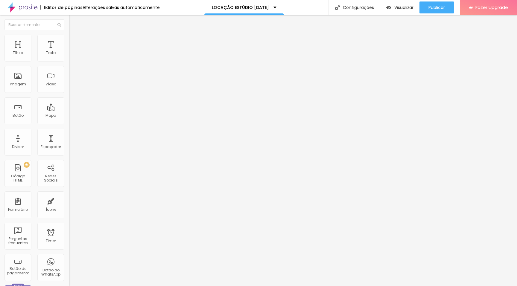
click at [71, 56] on icon "button" at bounding box center [73, 54] width 4 height 4
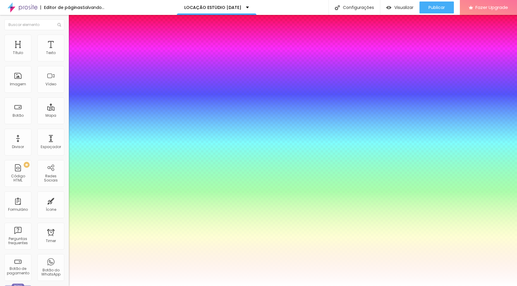
drag, startPoint x: 96, startPoint y: 170, endPoint x: 72, endPoint y: 156, distance: 28.2
click at [361, 260] on div at bounding box center [258, 286] width 517 height 0
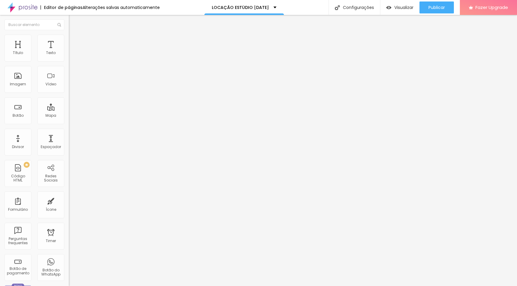
click at [73, 22] on img "button" at bounding box center [75, 21] width 5 height 5
click at [69, 54] on span "Encaixotado" at bounding box center [80, 51] width 23 height 5
click at [69, 64] on span "Completo" at bounding box center [78, 61] width 18 height 5
click at [69, 39] on li "Estilo" at bounding box center [103, 38] width 69 height 6
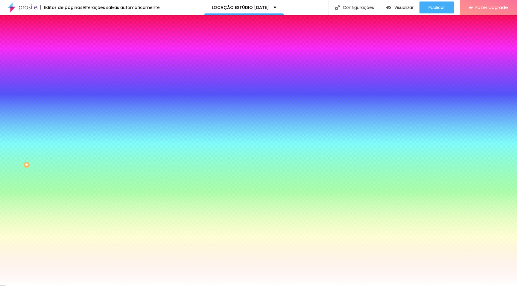
click at [74, 43] on span "Avançado" at bounding box center [84, 44] width 20 height 5
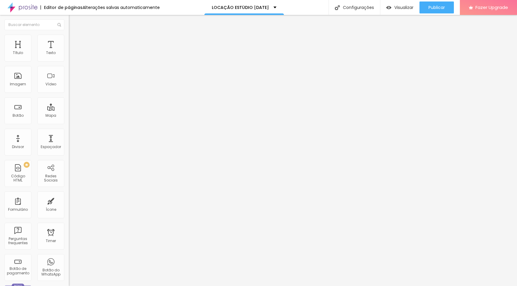
drag, startPoint x: 24, startPoint y: 58, endPoint x: 1, endPoint y: 54, distance: 23.5
click at [69, 116] on input "range" at bounding box center [88, 118] width 39 height 5
click at [69, 38] on img at bounding box center [71, 37] width 5 height 5
drag, startPoint x: 23, startPoint y: 80, endPoint x: 24, endPoint y: 84, distance: 4.2
click at [69, 77] on input "range" at bounding box center [88, 74] width 39 height 5
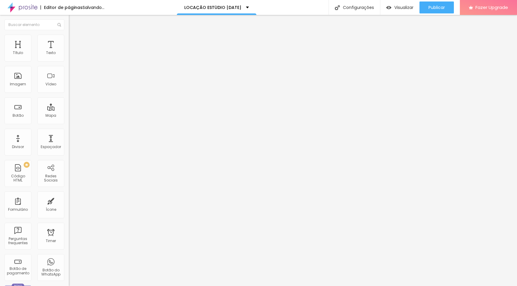
click at [74, 43] on span "Avançado" at bounding box center [84, 44] width 20 height 5
drag, startPoint x: 17, startPoint y: 59, endPoint x: 4, endPoint y: 58, distance: 12.6
click at [69, 116] on input "range" at bounding box center [88, 118] width 39 height 5
drag, startPoint x: 17, startPoint y: 69, endPoint x: 1, endPoint y: 67, distance: 16.5
click at [69, 201] on input "range" at bounding box center [88, 203] width 39 height 5
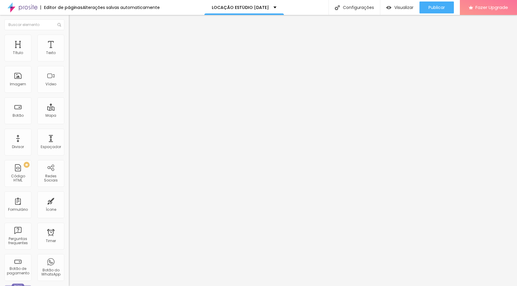
click at [69, 41] on li "Avançado" at bounding box center [103, 44] width 69 height 6
drag, startPoint x: 38, startPoint y: 57, endPoint x: 1, endPoint y: 57, distance: 37.1
click at [69, 116] on input "range" at bounding box center [88, 118] width 39 height 5
drag, startPoint x: 16, startPoint y: 71, endPoint x: 0, endPoint y: 69, distance: 16.7
click at [69, 201] on input "range" at bounding box center [88, 203] width 39 height 5
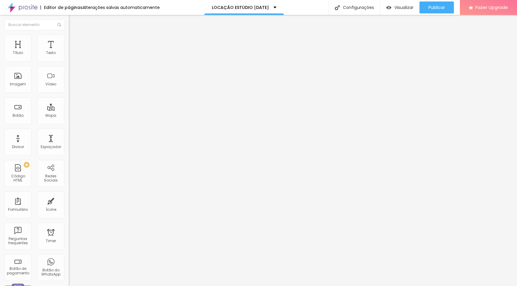
drag, startPoint x: 36, startPoint y: 69, endPoint x: 0, endPoint y: 65, distance: 36.6
click at [69, 65] on div "Endereço Alboom Brasil Alinhamento 15 Zoom" at bounding box center [103, 107] width 69 height 120
click at [73, 21] on img "button" at bounding box center [75, 21] width 5 height 5
click at [69, 151] on input "range" at bounding box center [88, 153] width 39 height 5
click at [74, 41] on span "Estilo" at bounding box center [78, 38] width 9 height 5
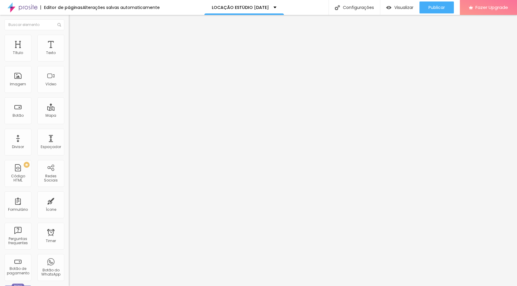
drag, startPoint x: 24, startPoint y: 81, endPoint x: 20, endPoint y: 83, distance: 4.1
click at [69, 77] on input "range" at bounding box center [88, 74] width 39 height 5
drag, startPoint x: 21, startPoint y: 81, endPoint x: 24, endPoint y: 82, distance: 3.0
click at [69, 77] on input "range" at bounding box center [88, 74] width 39 height 5
click at [69, 59] on img at bounding box center [71, 57] width 4 height 4
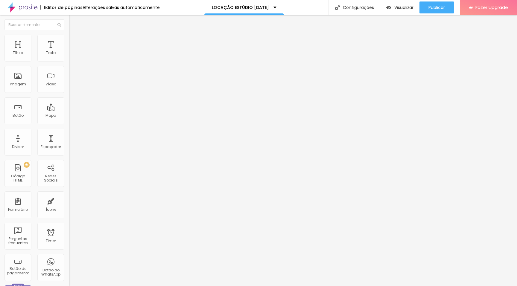
click at [69, 38] on img at bounding box center [71, 37] width 5 height 5
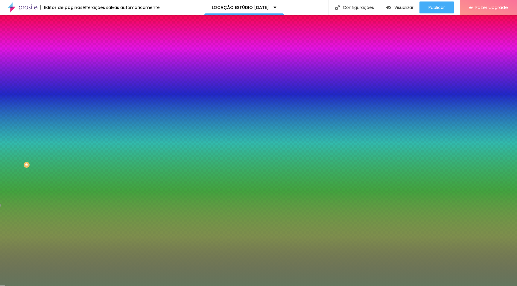
click at [74, 42] on span "Avançado" at bounding box center [84, 44] width 20 height 5
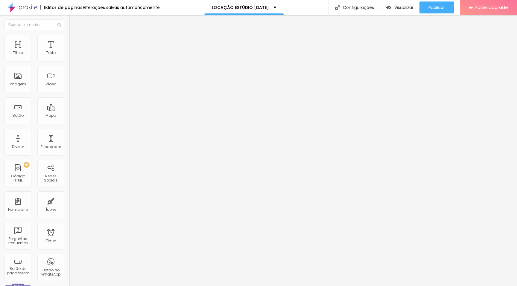
click at [69, 40] on li "Estilo" at bounding box center [103, 38] width 69 height 6
click at [69, 59] on img at bounding box center [71, 57] width 4 height 4
click at [71, 87] on icon "button" at bounding box center [73, 85] width 4 height 4
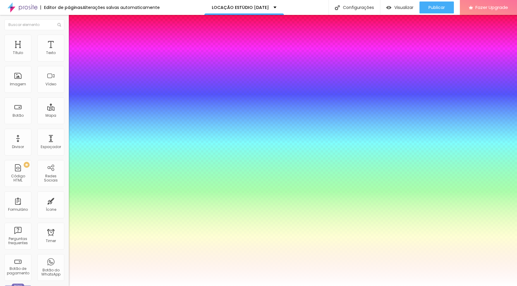
click at [212, 260] on div at bounding box center [258, 286] width 517 height 0
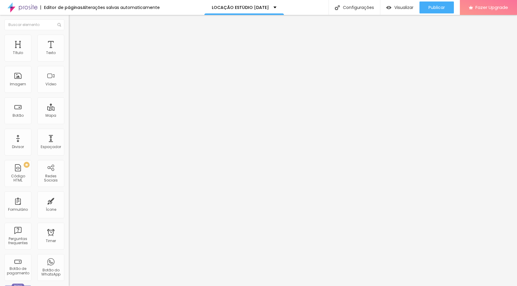
click at [69, 89] on button "button" at bounding box center [73, 85] width 8 height 6
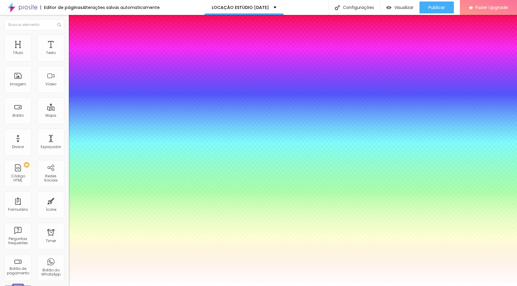
click at [234, 260] on div at bounding box center [258, 286] width 517 height 0
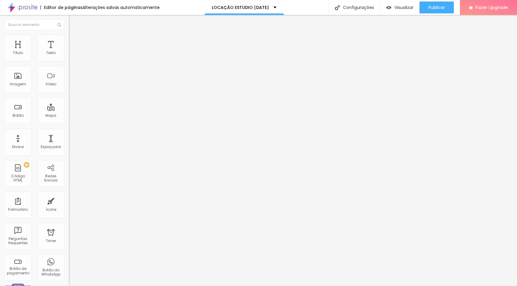
click at [69, 89] on button "button" at bounding box center [73, 85] width 8 height 6
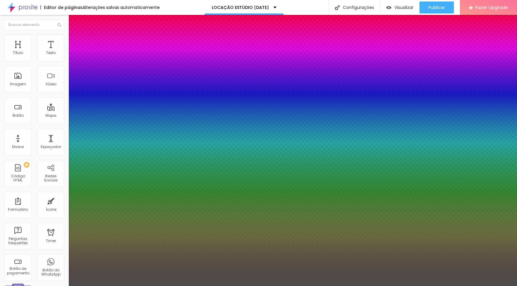
click at [137, 260] on div at bounding box center [258, 286] width 517 height 0
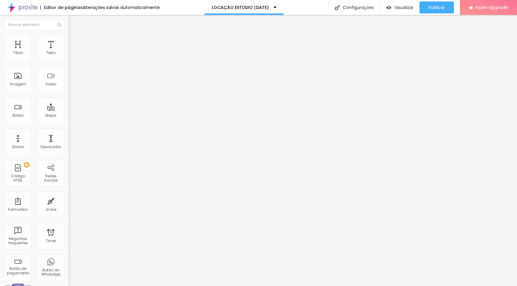
click at [71, 87] on icon "button" at bounding box center [73, 85] width 4 height 4
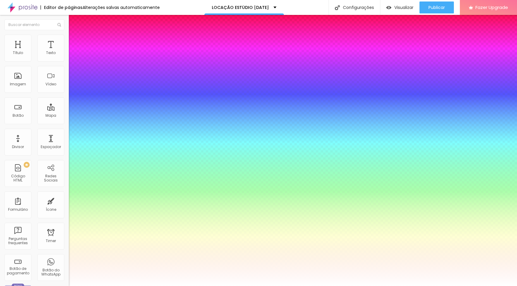
click at [325, 260] on div at bounding box center [258, 286] width 517 height 0
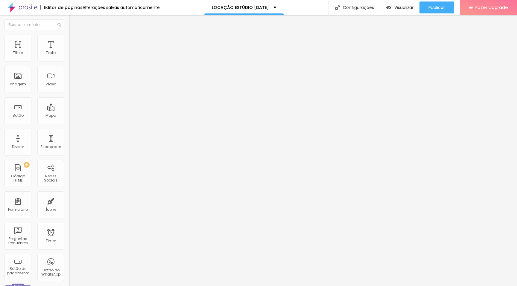
click at [69, 89] on button "button" at bounding box center [73, 85] width 8 height 6
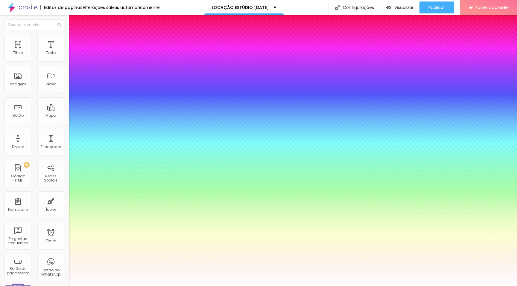
click at [270, 260] on div at bounding box center [258, 286] width 517 height 0
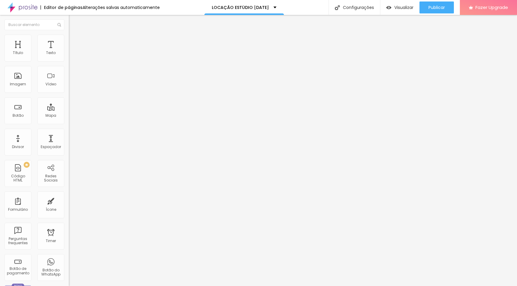
click at [71, 56] on icon "button" at bounding box center [73, 54] width 4 height 4
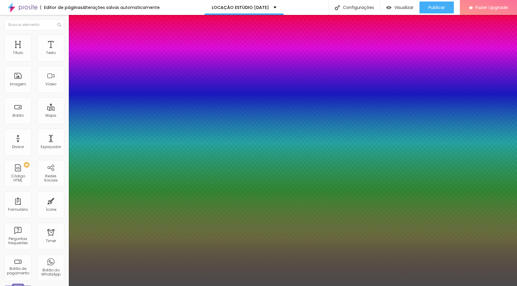
click at [45, 260] on div at bounding box center [258, 286] width 517 height 0
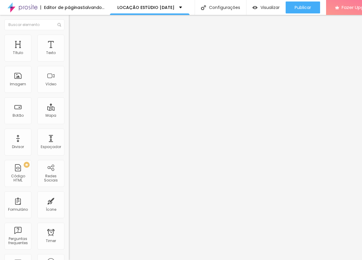
click at [69, 39] on li "Estilo" at bounding box center [103, 38] width 69 height 6
drag, startPoint x: 63, startPoint y: 65, endPoint x: 28, endPoint y: 66, distance: 35.6
click at [69, 61] on input "range" at bounding box center [88, 59] width 39 height 5
drag, startPoint x: 28, startPoint y: 64, endPoint x: 32, endPoint y: 66, distance: 4.2
click at [69, 61] on input "range" at bounding box center [88, 59] width 39 height 5
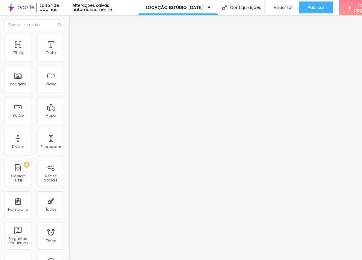
click at [69, 51] on span "Adicionar imagem" at bounding box center [88, 48] width 39 height 5
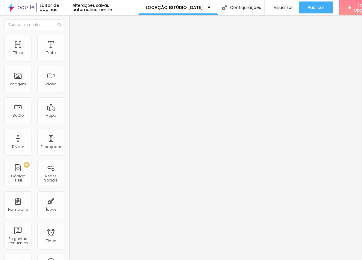
click at [69, 40] on li "Estilo" at bounding box center [103, 38] width 69 height 6
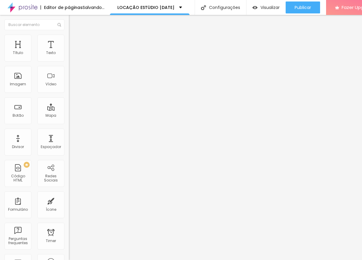
drag, startPoint x: 30, startPoint y: 63, endPoint x: 13, endPoint y: 65, distance: 17.4
click at [69, 61] on input "range" at bounding box center [88, 59] width 39 height 5
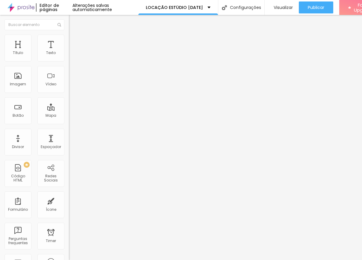
click at [69, 168] on div "Editar Imagem Conteúdo Estilo Avançado Tamanho 20 px % 0 Borda arredondada Somb…" at bounding box center [103, 138] width 69 height 246
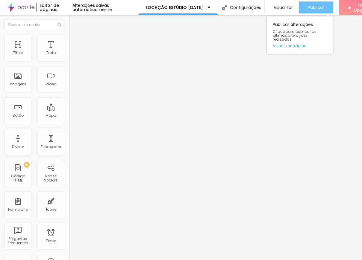
click at [317, 4] on div "Publicar" at bounding box center [315, 7] width 16 height 12
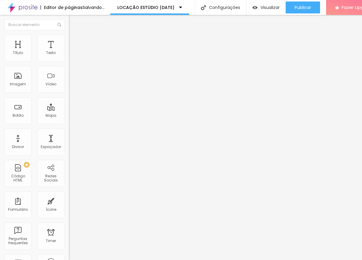
click at [69, 51] on span "Adicionar imagem" at bounding box center [88, 48] width 39 height 5
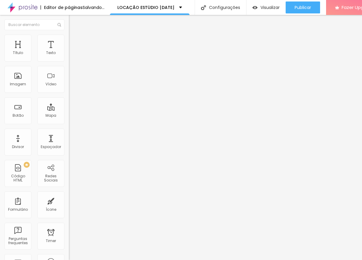
click at [69, 41] on li "Estilo" at bounding box center [103, 38] width 69 height 6
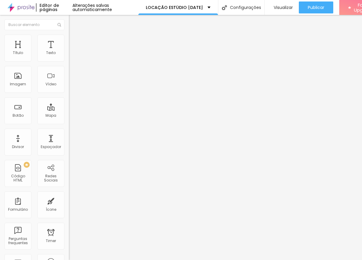
click at [69, 34] on img at bounding box center [71, 31] width 5 height 5
click at [69, 39] on li "Estilo" at bounding box center [103, 38] width 69 height 6
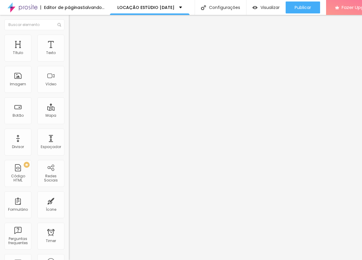
drag, startPoint x: 15, startPoint y: 76, endPoint x: -22, endPoint y: 76, distance: 37.7
click at [69, 131] on input "range" at bounding box center [88, 133] width 39 height 5
drag, startPoint x: 62, startPoint y: 64, endPoint x: 18, endPoint y: 63, distance: 43.4
click at [69, 61] on input "range" at bounding box center [88, 59] width 39 height 5
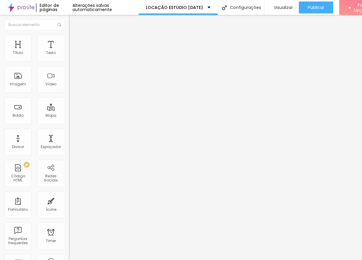
click at [69, 51] on span "Trocar imagem" at bounding box center [85, 48] width 33 height 5
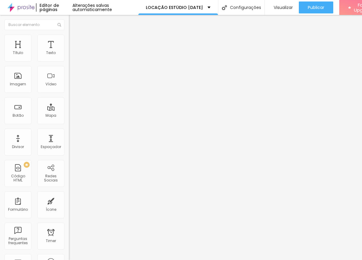
click at [69, 51] on span "Trocar imagem" at bounding box center [85, 48] width 33 height 5
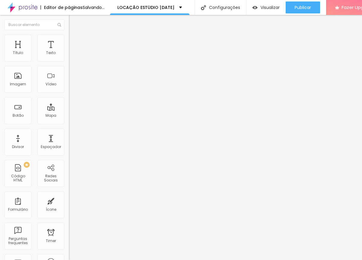
click at [69, 51] on span "Trocar imagem" at bounding box center [85, 48] width 33 height 5
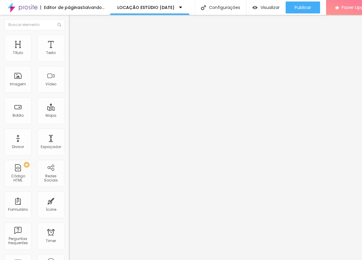
click at [69, 51] on span "Trocar imagem" at bounding box center [85, 48] width 33 height 5
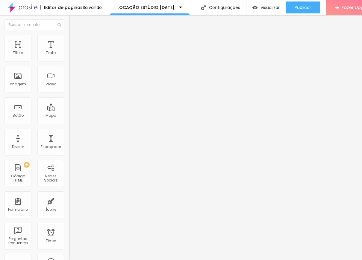
click at [69, 51] on div "Trocar imagem" at bounding box center [103, 49] width 69 height 4
click at [69, 51] on span "Trocar imagem" at bounding box center [85, 48] width 33 height 5
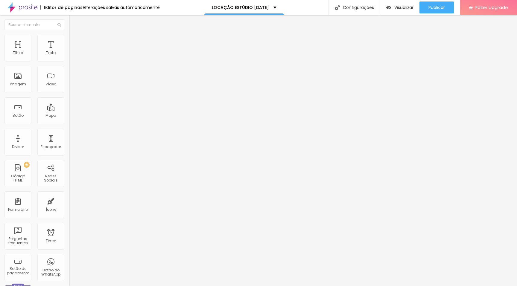
click at [71, 87] on icon "button" at bounding box center [73, 85] width 4 height 4
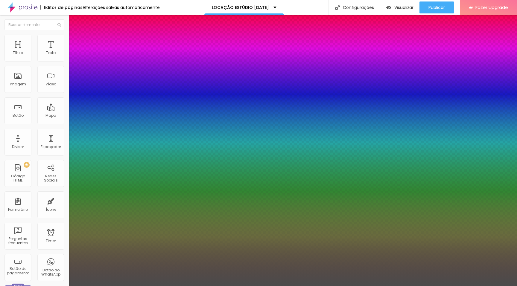
click at [177, 260] on div at bounding box center [258, 286] width 517 height 0
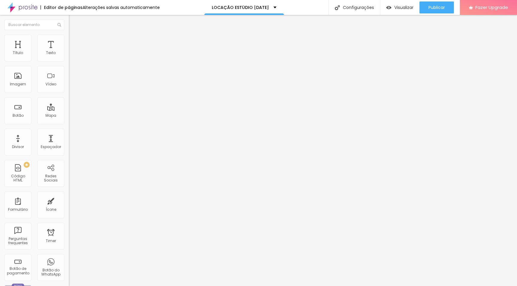
click at [72, 86] on icon "button" at bounding box center [73, 85] width 2 height 2
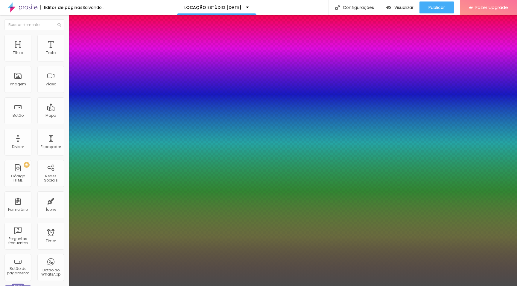
drag, startPoint x: 96, startPoint y: 168, endPoint x: 91, endPoint y: 168, distance: 5.7
click at [232, 260] on div at bounding box center [258, 286] width 517 height 0
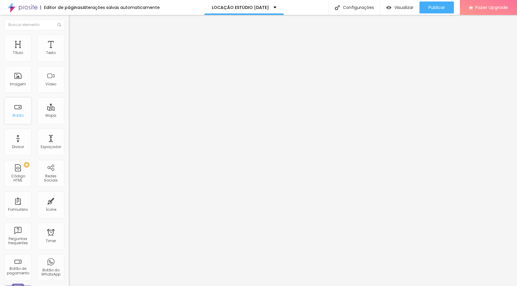
click at [17, 114] on div "Botão" at bounding box center [18, 116] width 11 height 4
click at [69, 71] on img at bounding box center [71, 69] width 4 height 4
click at [73, 20] on img "button" at bounding box center [75, 21] width 5 height 5
drag, startPoint x: 38, startPoint y: 67, endPoint x: 0, endPoint y: 63, distance: 37.7
click at [69, 63] on div "Texto Click me Alinhamento Tamanho Normal Pequeno Normal Grande Link URL https:…" at bounding box center [103, 90] width 69 height 87
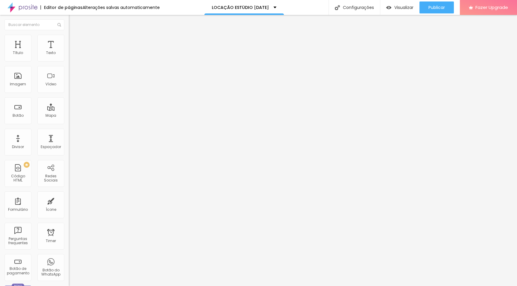
drag, startPoint x: 59, startPoint y: 67, endPoint x: 0, endPoint y: 58, distance: 59.7
click at [69, 58] on div "Texto QUAL VALOR PARA ALUGAR Alinhamento Tamanho Normal Pequeno Normal Grande L…" at bounding box center [103, 90] width 69 height 87
click at [74, 41] on span "Estilo" at bounding box center [78, 38] width 9 height 5
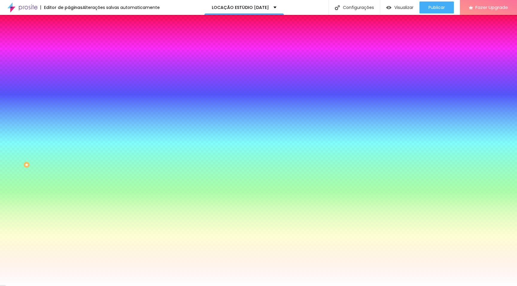
click at [74, 35] on span "Conteúdo" at bounding box center [83, 32] width 19 height 5
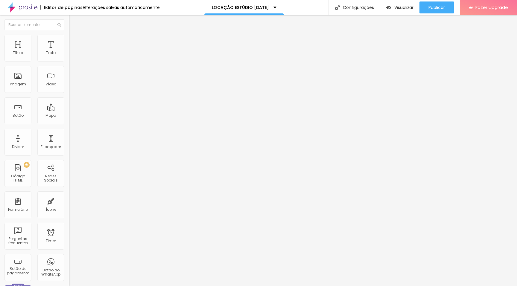
click at [69, 27] on button "Editar Imagem" at bounding box center [103, 22] width 69 height 14
click at [69, 54] on span "Encaixotado" at bounding box center [80, 51] width 23 height 5
click at [69, 64] on span "Completo" at bounding box center [78, 61] width 18 height 5
click at [69, 39] on li "Estilo" at bounding box center [103, 38] width 69 height 6
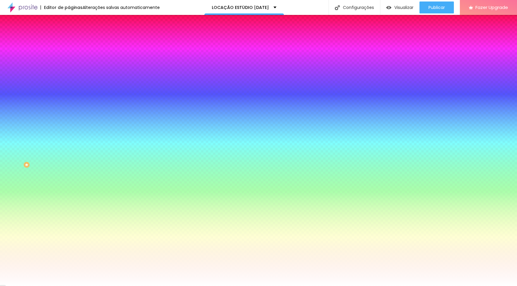
click at [74, 42] on span "Avançado" at bounding box center [84, 44] width 20 height 5
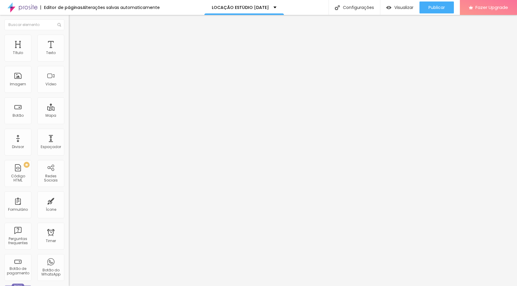
drag, startPoint x: 13, startPoint y: 59, endPoint x: 7, endPoint y: 59, distance: 5.7
click at [69, 116] on input "range" at bounding box center [88, 118] width 39 height 5
click at [74, 41] on span "Estilo" at bounding box center [78, 38] width 9 height 5
click at [74, 42] on span "Avançado" at bounding box center [84, 44] width 20 height 5
drag, startPoint x: 16, startPoint y: 59, endPoint x: 0, endPoint y: 59, distance: 15.9
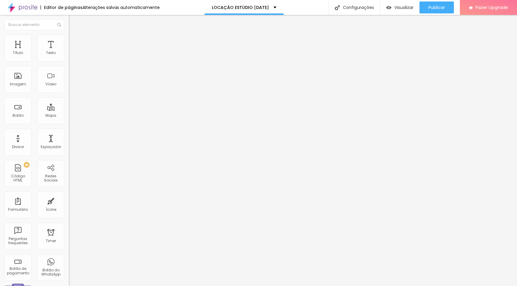
click at [69, 116] on input "range" at bounding box center [88, 118] width 39 height 5
drag, startPoint x: 17, startPoint y: 70, endPoint x: 0, endPoint y: 70, distance: 17.3
click at [69, 201] on input "range" at bounding box center [88, 203] width 39 height 5
click at [69, 36] on li "Estilo" at bounding box center [103, 38] width 69 height 6
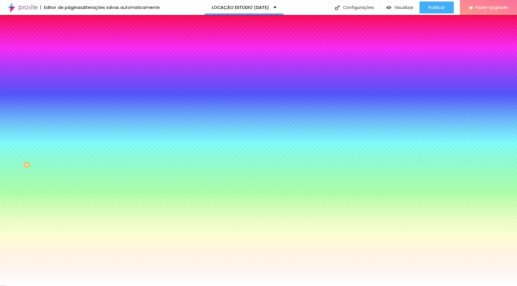
click at [74, 43] on span "Avançado" at bounding box center [84, 44] width 20 height 5
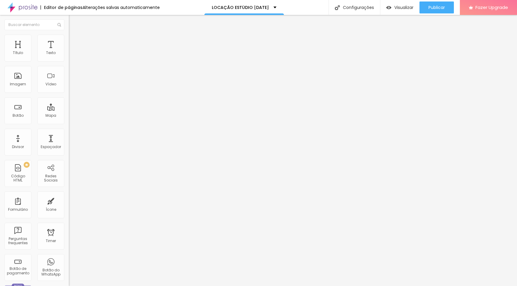
drag, startPoint x: 13, startPoint y: 59, endPoint x: 0, endPoint y: 53, distance: 13.9
click at [69, 116] on input "range" at bounding box center [88, 118] width 39 height 5
click at [69, 54] on span "Encaixotado" at bounding box center [80, 51] width 23 height 5
click at [71, 87] on icon "button" at bounding box center [73, 85] width 4 height 4
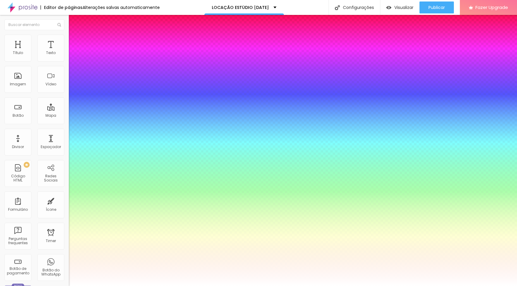
click at [263, 260] on div at bounding box center [258, 286] width 517 height 0
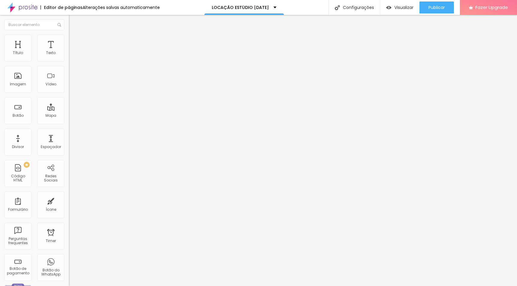
click at [69, 123] on input "https://" at bounding box center [105, 120] width 72 height 6
drag, startPoint x: 33, startPoint y: 124, endPoint x: 0, endPoint y: 123, distance: 33.2
click at [69, 123] on div "Texto QUERO LOCAR O ESTÚDIO Alinhamento Tamanho Normal Pequeno Normal Grande Li…" at bounding box center [103, 90] width 69 height 87
paste input "wa.me/message/46SCX4WLHUGHH1"
click at [69, 180] on div "Editar Botão Conteúdo Estilo Avançado Texto QUERO LOCAR O ESTÚDIO Alinhamento T…" at bounding box center [103, 151] width 69 height 272
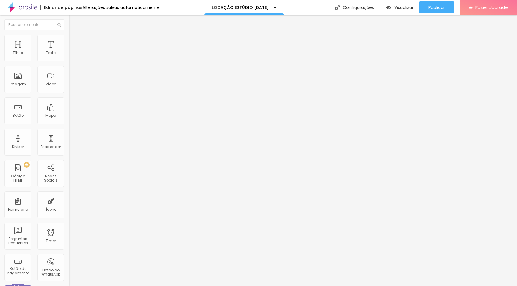
click at [69, 131] on div at bounding box center [103, 131] width 69 height 0
click at [69, 77] on div at bounding box center [103, 74] width 69 height 5
click at [73, 22] on div "Editar Botão" at bounding box center [90, 21] width 34 height 5
click at [69, 89] on button "button" at bounding box center [73, 85] width 8 height 6
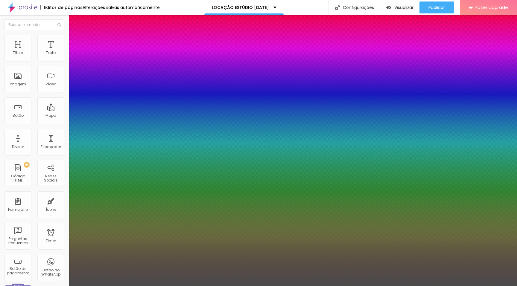
click at [223, 260] on div at bounding box center [258, 286] width 517 height 0
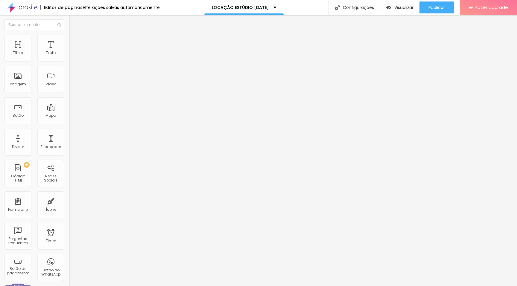
click at [71, 87] on icon "button" at bounding box center [71, 86] width 1 height 1
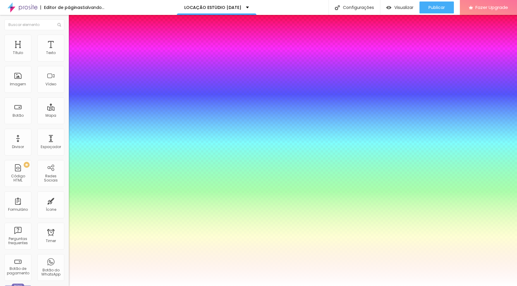
drag, startPoint x: 87, startPoint y: 168, endPoint x: 90, endPoint y: 169, distance: 3.7
click at [361, 260] on div at bounding box center [258, 286] width 517 height 0
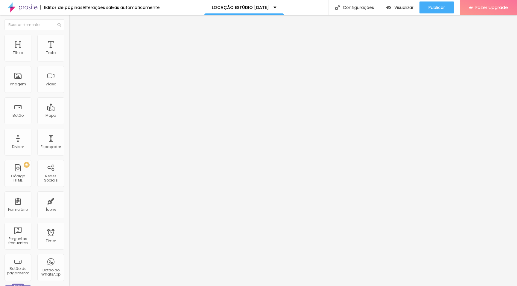
click at [69, 72] on div at bounding box center [103, 69] width 69 height 5
drag, startPoint x: 20, startPoint y: 67, endPoint x: 58, endPoint y: 68, distance: 38.3
click at [69, 56] on input "QUERO LOCAR O ESTÚDIO" at bounding box center [105, 53] width 72 height 6
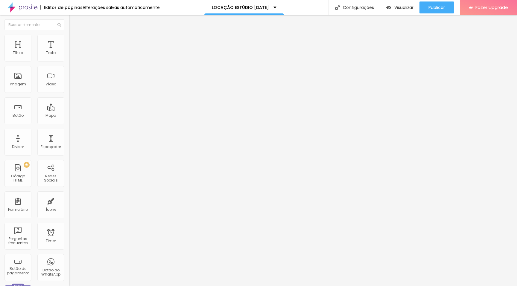
click at [69, 56] on input "QUERO RESERVAR MEU HORÁRIO" at bounding box center [105, 53] width 72 height 6
drag, startPoint x: 55, startPoint y: 67, endPoint x: 0, endPoint y: 63, distance: 55.5
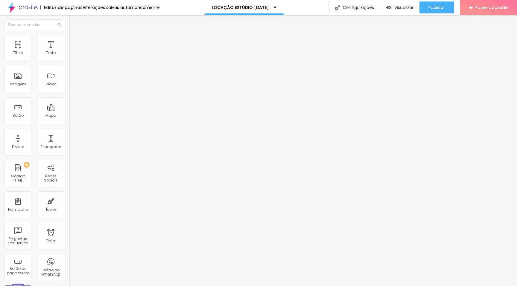
click at [69, 63] on div "Texto QUERO LOCAR O ESTÚDIO Alinhamento Tamanho Normal Pequeno Normal Grande Li…" at bounding box center [103, 92] width 69 height 91
paste input "RESERVAR MEU HORÁR"
drag, startPoint x: 53, startPoint y: 68, endPoint x: 59, endPoint y: 63, distance: 6.8
click at [69, 56] on input "QUERO LOCAR O ESTÚDIO" at bounding box center [105, 53] width 72 height 6
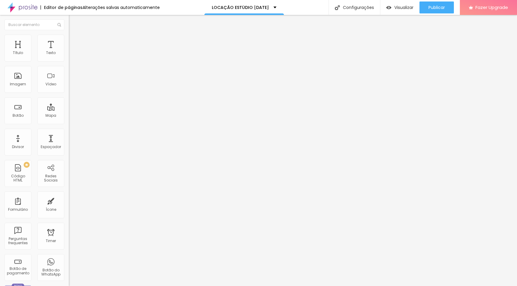
scroll to position [0, 0]
drag, startPoint x: 56, startPoint y: 68, endPoint x: 21, endPoint y: 68, distance: 34.7
click at [69, 56] on input "QUERO FALAR COM O TIME" at bounding box center [105, 53] width 72 height 6
click at [69, 39] on ul "Conteúdo Estilo Avançado" at bounding box center [103, 38] width 69 height 18
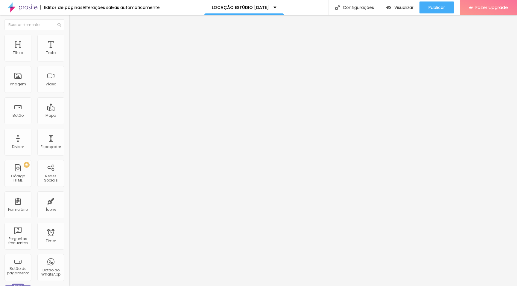
click at [69, 40] on li "Estilo" at bounding box center [103, 38] width 69 height 6
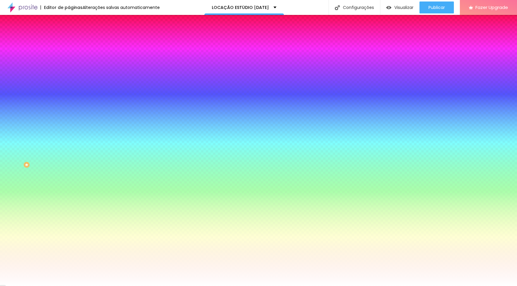
click at [69, 41] on img at bounding box center [71, 43] width 5 height 5
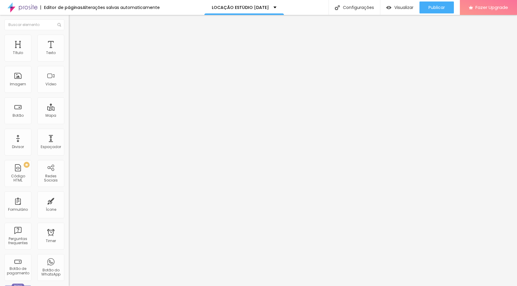
click at [74, 41] on span "Estilo" at bounding box center [78, 38] width 9 height 5
click at [69, 41] on img at bounding box center [71, 43] width 5 height 5
click at [74, 41] on span "Estilo" at bounding box center [78, 38] width 9 height 5
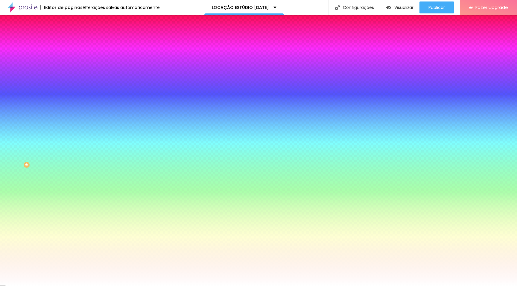
click at [72, 75] on icon "button" at bounding box center [73, 76] width 2 height 2
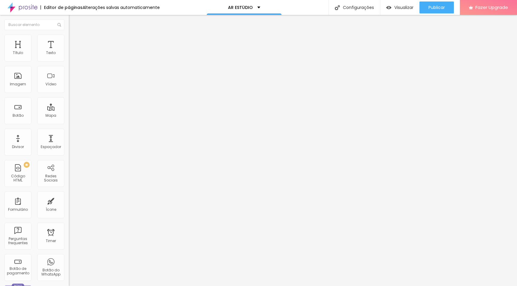
scroll to position [0, 0]
drag, startPoint x: 33, startPoint y: 125, endPoint x: 0, endPoint y: 125, distance: 32.9
click at [69, 125] on div "Texto QUERO LOCAR O ESTÚDIO [GEOGRAPHIC_DATA] Link URL https:// Abrir em uma no…" at bounding box center [103, 90] width 69 height 87
paste input "[DOMAIN_NAME][URL]"
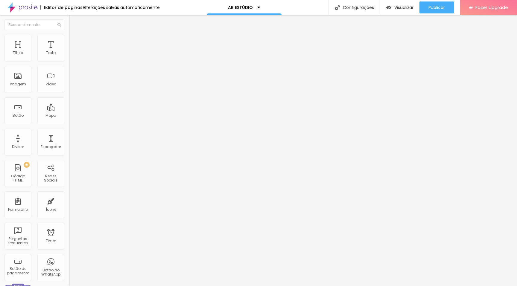
type input "[URL][DOMAIN_NAME]"
drag, startPoint x: 29, startPoint y: 121, endPoint x: 0, endPoint y: 121, distance: 29.3
click at [69, 121] on div "Texto QUERO FAZER MEU ENSAIO Alinhamento Tamanho Normal Pequeno Normal Grande L…" at bounding box center [103, 90] width 69 height 87
drag, startPoint x: 26, startPoint y: 126, endPoint x: 0, endPoint y: 122, distance: 26.3
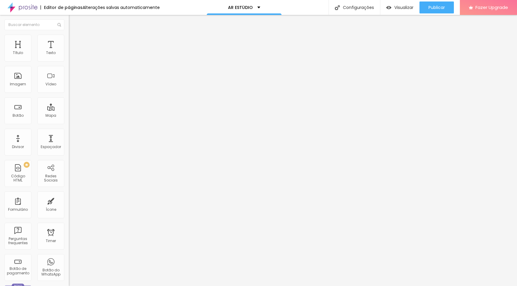
click at [69, 122] on div "Texto QUERO FAZER MEU ENSAIO Alinhamento Tamanho Normal Pequeno Normal Grande L…" at bounding box center [103, 90] width 69 height 87
paste input "wa.me/message/46SCX4WLHUGHH1"
type input "[URL][DOMAIN_NAME]"
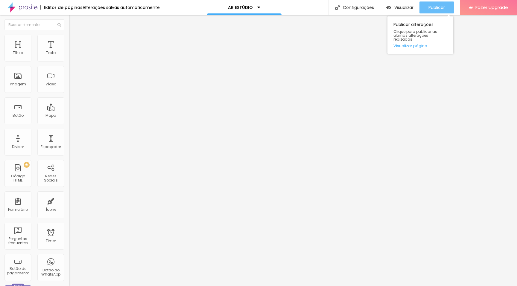
click at [440, 6] on span "Publicar" at bounding box center [436, 7] width 16 height 5
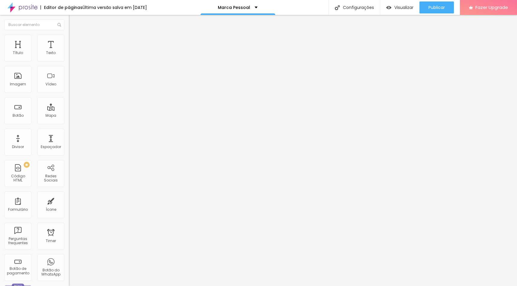
click at [69, 123] on input "[URL][DOMAIN_NAME]" at bounding box center [105, 120] width 72 height 6
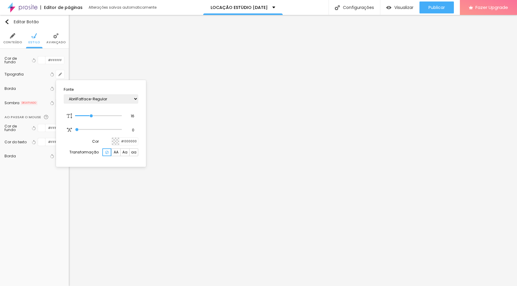
click at [157, 142] on body "Editor de páginas Alterações [PERSON_NAME] automaticamente LOCAÇÃO ESTÚDIO [DAT…" at bounding box center [258, 143] width 517 height 286
type input "#4B4B4B"
click at [42, 62] on div at bounding box center [258, 143] width 517 height 286
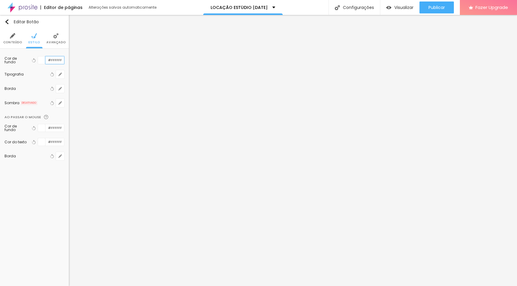
click at [52, 59] on input "#FFFFFF" at bounding box center [54, 60] width 19 height 7
click at [42, 62] on div at bounding box center [41, 60] width 7 height 7
click at [44, 61] on div at bounding box center [41, 60] width 7 height 7
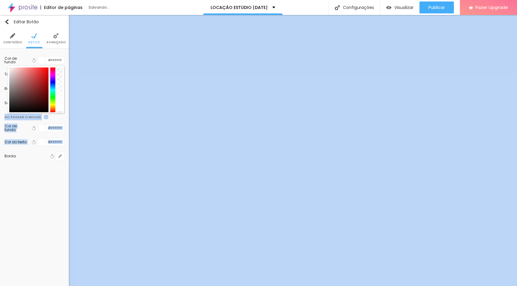
drag, startPoint x: 61, startPoint y: 111, endPoint x: 60, endPoint y: 181, distance: 69.7
click at [60, 181] on div "Editar Botão Conteúdo Estilo Avançado Cor de fundo Voltar ao padrão #FFFFFF Tip…" at bounding box center [34, 151] width 69 height 272
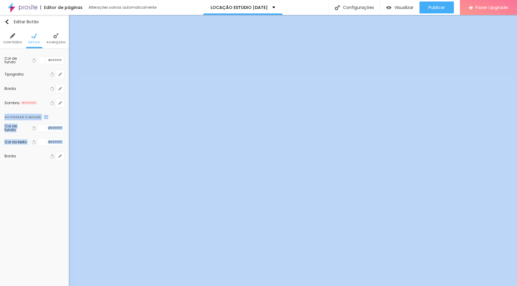
click at [50, 175] on div "Editar Botão Conteúdo Estilo Avançado Cor de fundo Voltar ao padrão #FFFFFF Tip…" at bounding box center [34, 151] width 69 height 272
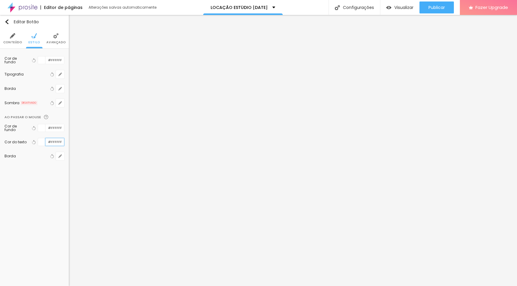
click at [50, 141] on input "#FFFFFF" at bounding box center [54, 141] width 19 height 7
paste input "4B4B4B"
type input "#4B4B4B"
click at [44, 130] on div at bounding box center [41, 127] width 7 height 7
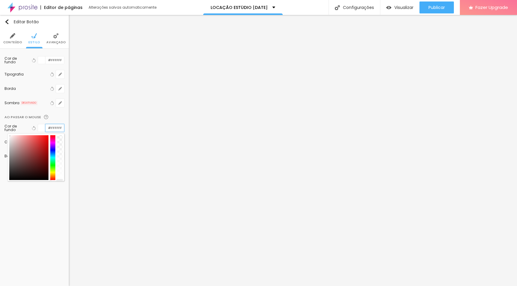
scroll to position [0, 0]
paste input "4B4B4B"
drag, startPoint x: 10, startPoint y: 167, endPoint x: 7, endPoint y: 148, distance: 19.3
click at [7, 148] on div at bounding box center [35, 158] width 57 height 48
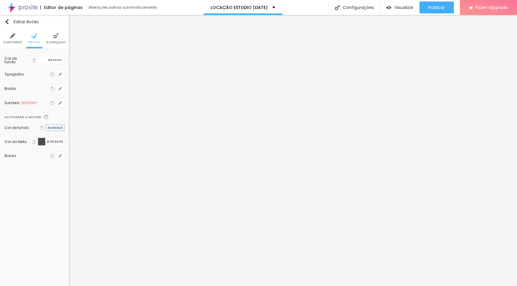
scroll to position [0, 0]
paste input "EEEDEA"
click at [44, 185] on div "Editar Botão Conteúdo Estilo Avançado Cor de fundo Voltar ao padrão #FFFFFF Tip…" at bounding box center [34, 151] width 69 height 272
click at [58, 134] on div "Cor de fundo Voltar ao padrão #EEEDEA" at bounding box center [34, 128] width 60 height 14
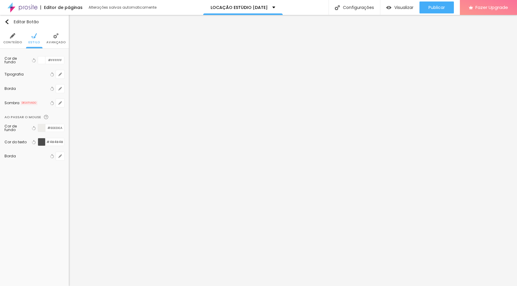
click at [43, 130] on div at bounding box center [41, 127] width 7 height 7
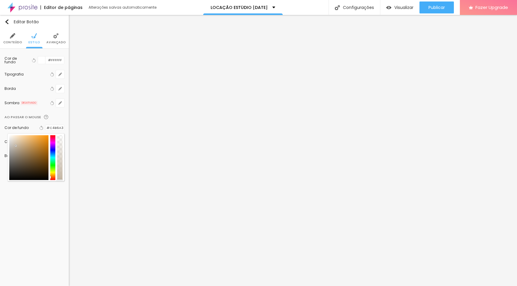
type input "#C4B6A4"
drag, startPoint x: 10, startPoint y: 139, endPoint x: 16, endPoint y: 146, distance: 8.9
click at [16, 146] on div at bounding box center [16, 146] width 1 height 1
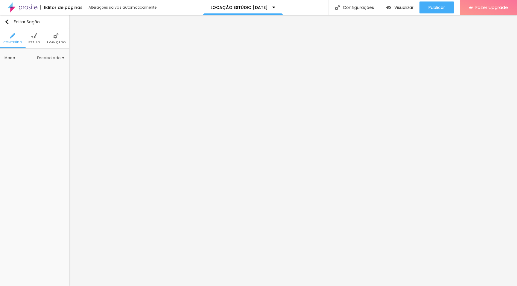
click at [37, 45] on li "Estilo" at bounding box center [34, 39] width 12 height 20
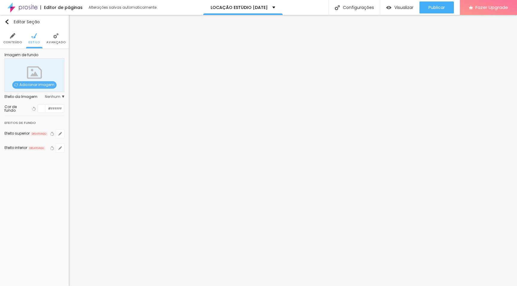
click at [57, 45] on li "Avançado" at bounding box center [55, 39] width 19 height 20
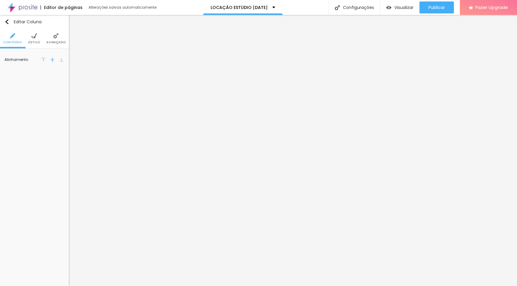
click at [33, 37] on img at bounding box center [33, 35] width 5 height 5
click at [58, 43] on span "Avançado" at bounding box center [55, 42] width 19 height 3
click at [30, 39] on li "Estilo" at bounding box center [34, 39] width 12 height 20
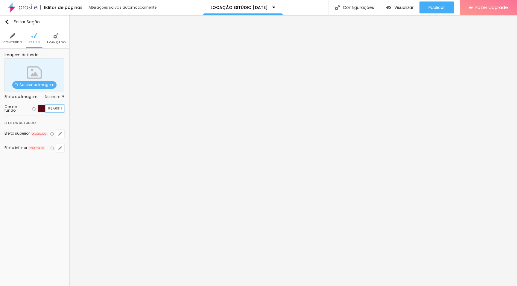
drag, startPoint x: 48, startPoint y: 110, endPoint x: 68, endPoint y: 109, distance: 20.0
click at [68, 109] on div "Imagem de fundo Adicionar imagem Efeito da Imagem Nenhum Nenhum Parallax Cor de…" at bounding box center [34, 106] width 69 height 115
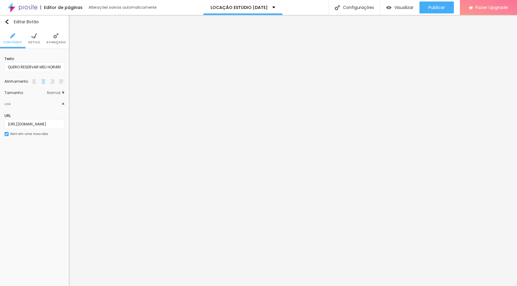
click at [45, 38] on ul "Conteúdo Estilo Avançado" at bounding box center [34, 39] width 69 height 20
click at [31, 38] on img at bounding box center [33, 35] width 5 height 5
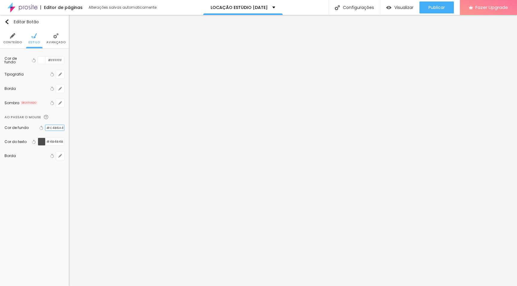
paste input "5A0917"
type input "#5A0917"
click at [42, 143] on div at bounding box center [41, 141] width 7 height 7
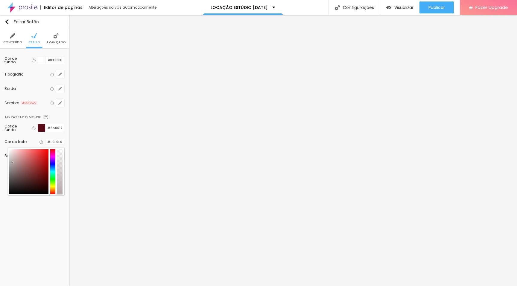
type input "#FFFFFF"
drag, startPoint x: 19, startPoint y: 173, endPoint x: 5, endPoint y: 143, distance: 33.6
click at [5, 143] on div "Cor do texto Voltar ao padrão #FFFFFF" at bounding box center [34, 142] width 60 height 8
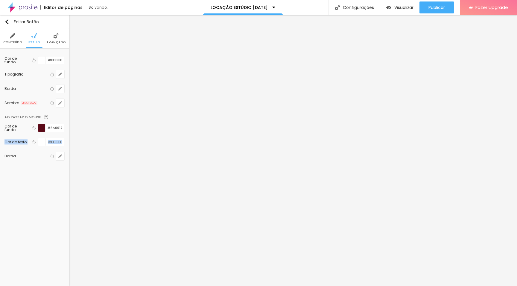
click at [43, 210] on div "Editar Botão Conteúdo Estilo Avançado Cor de fundo Voltar ao padrão #FFFFFF Tip…" at bounding box center [34, 151] width 69 height 272
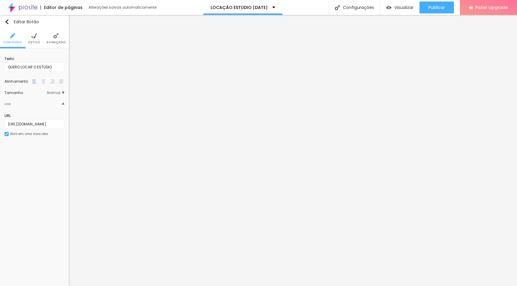
click at [37, 43] on span "Estilo" at bounding box center [34, 42] width 12 height 3
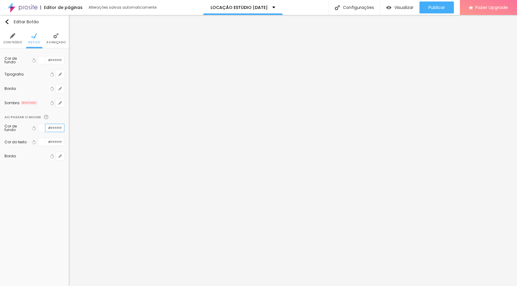
paste input "5A0917"
type input "#5A0917"
click at [49, 143] on input "#FFFFFF" at bounding box center [54, 141] width 19 height 7
click at [39, 144] on div at bounding box center [41, 141] width 7 height 7
click at [41, 144] on div at bounding box center [41, 141] width 7 height 7
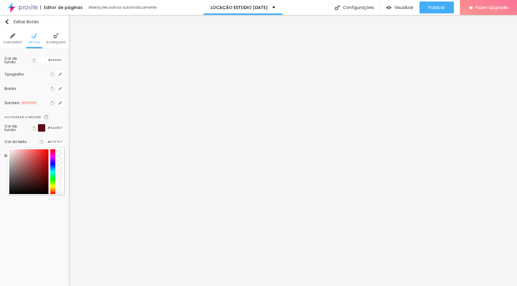
type input "#FFFFFF"
drag, startPoint x: 14, startPoint y: 159, endPoint x: 0, endPoint y: 141, distance: 23.2
click at [0, 141] on div "Cor de fundo Voltar ao padrão #FFFFFF Tipografia Voltar ao padrão [PERSON_NAME]…" at bounding box center [34, 111] width 69 height 124
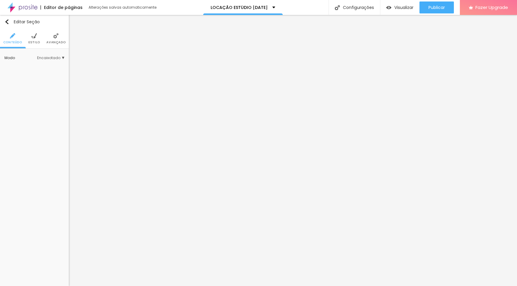
click at [33, 42] on span "Estilo" at bounding box center [34, 42] width 12 height 3
click at [32, 38] on img at bounding box center [33, 35] width 5 height 5
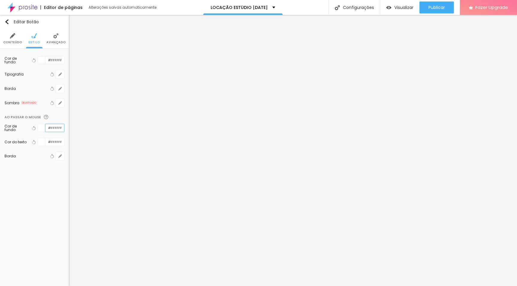
paste input "1D372C"
type input "#1D372C"
click at [42, 143] on div at bounding box center [41, 141] width 7 height 7
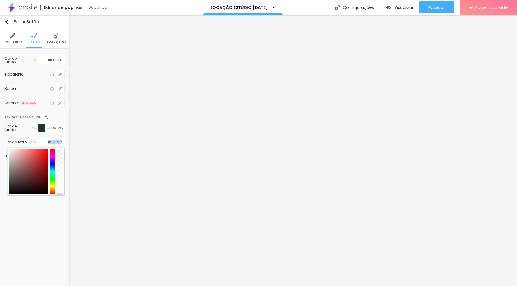
type input "#FFFFFF"
drag, startPoint x: 25, startPoint y: 173, endPoint x: 1, endPoint y: 143, distance: 38.1
click at [1, 143] on div "Cor de fundo Voltar ao padrão #FFFFFF Tipografia Voltar ao padrão [PERSON_NAME]…" at bounding box center [34, 111] width 69 height 124
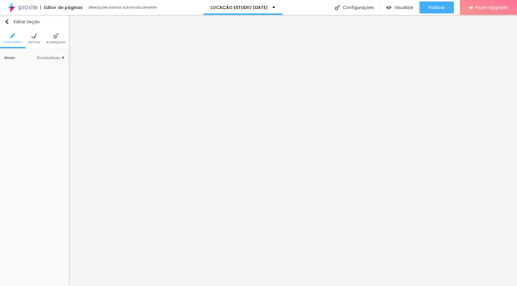
click at [34, 41] on span "Estilo" at bounding box center [34, 42] width 12 height 3
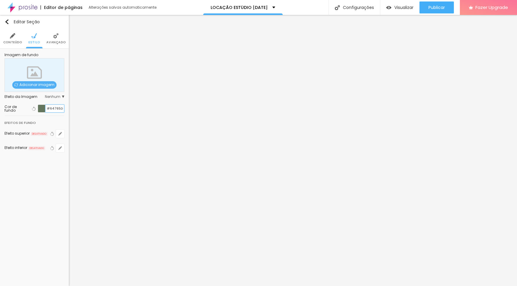
drag, startPoint x: 46, startPoint y: 109, endPoint x: 65, endPoint y: 109, distance: 19.7
click at [65, 109] on div "Imagem de fundo Adicionar imagem Efeito da Imagem Nenhum Nenhum Parallax Cor de…" at bounding box center [34, 106] width 69 height 115
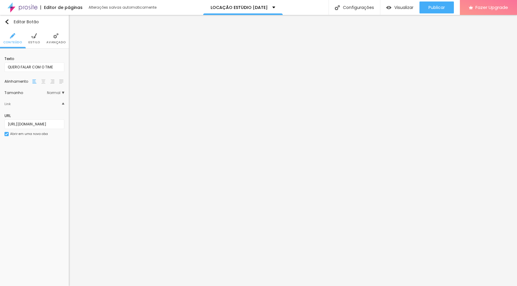
click at [33, 34] on img at bounding box center [33, 35] width 5 height 5
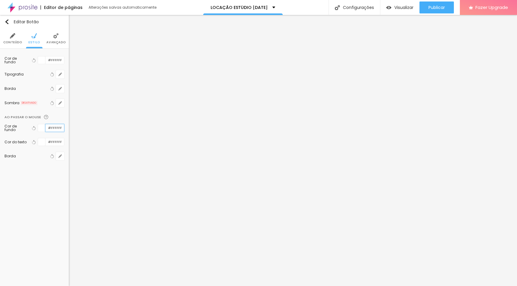
scroll to position [0, 0]
paste input "64765D"
type input "#64765D"
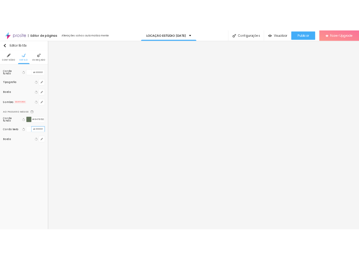
scroll to position [0, 0]
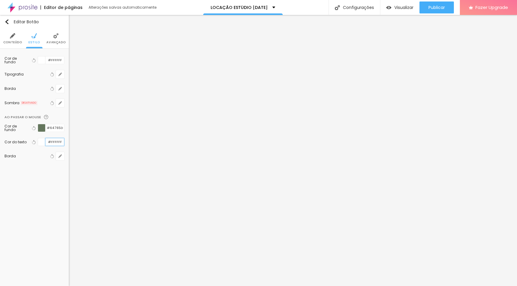
click at [51, 143] on input "#FFFFFF" at bounding box center [54, 141] width 19 height 7
click at [41, 143] on div at bounding box center [41, 141] width 7 height 7
click at [51, 143] on input "#FFFFFF" at bounding box center [54, 141] width 19 height 7
click at [42, 144] on div at bounding box center [41, 141] width 7 height 7
click at [42, 143] on div at bounding box center [41, 141] width 7 height 7
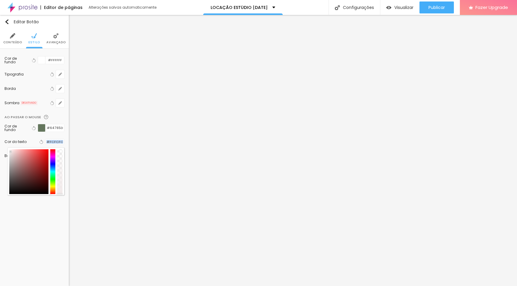
type input "#FFFFFF"
drag, startPoint x: 27, startPoint y: 154, endPoint x: 0, endPoint y: 145, distance: 28.4
click at [0, 145] on div "Cor de fundo Voltar ao padrão #FFFFFF Tipografia Voltar ao padrão [PERSON_NAME]…" at bounding box center [34, 111] width 69 height 124
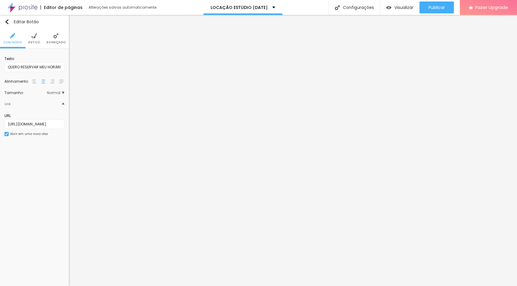
click at [32, 36] on img at bounding box center [33, 35] width 5 height 5
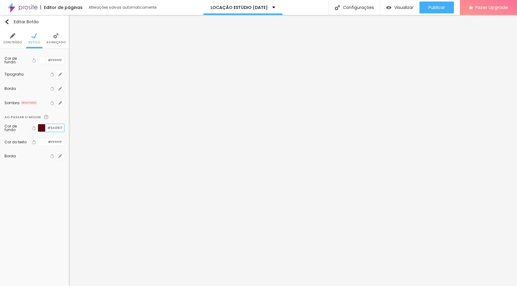
drag, startPoint x: 46, startPoint y: 126, endPoint x: 67, endPoint y: 127, distance: 21.0
click at [67, 127] on div "Cor de fundo Voltar ao padrão #FFFFFF Tipografia Voltar ao padrão [PERSON_NAME]…" at bounding box center [34, 111] width 69 height 124
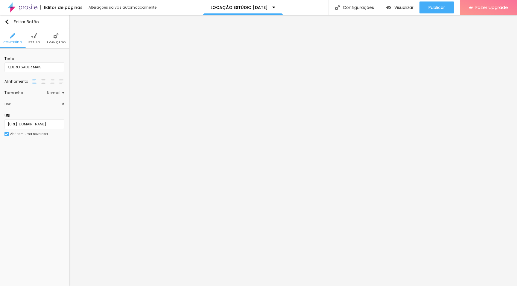
click at [35, 42] on span "Estilo" at bounding box center [34, 42] width 12 height 3
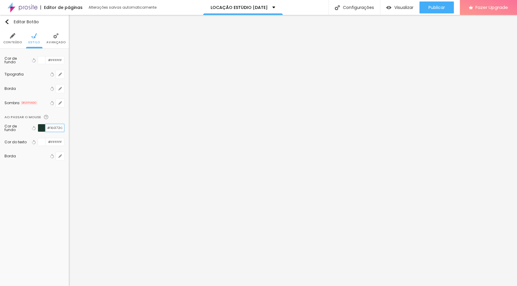
paste input "5A0917"
type input "#5A0917"
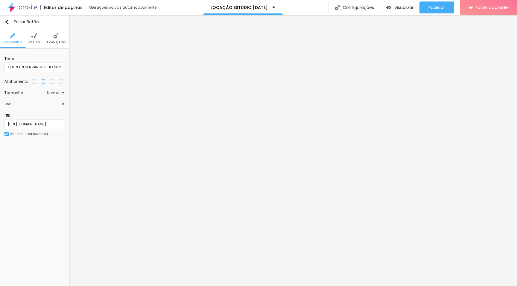
click at [36, 31] on li "Estilo" at bounding box center [34, 39] width 12 height 20
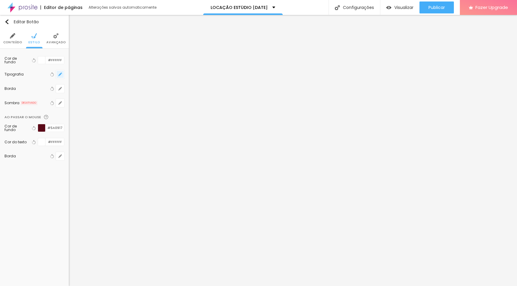
click at [60, 71] on button "button" at bounding box center [60, 74] width 8 height 8
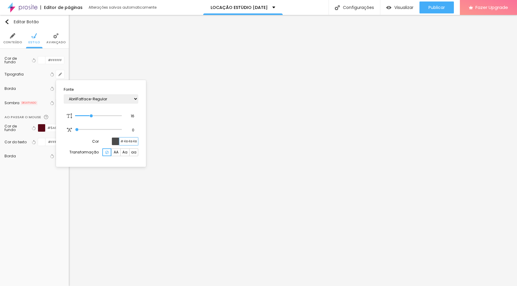
drag, startPoint x: 120, startPoint y: 140, endPoint x: 140, endPoint y: 140, distance: 20.0
click at [140, 140] on section "Fonte AbrilFatface-Regular Actor-Regular Alegreya AlegreyaBlack [PERSON_NAME] […" at bounding box center [100, 124] width 85 height 82
click at [481, 209] on div at bounding box center [258, 143] width 517 height 286
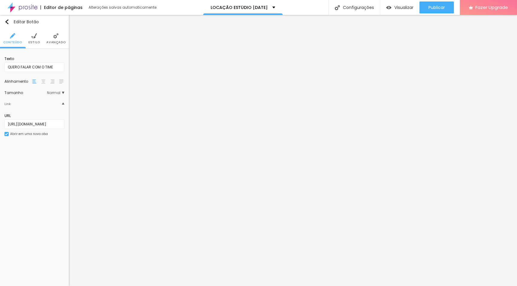
click at [36, 45] on li "Estilo" at bounding box center [34, 39] width 12 height 20
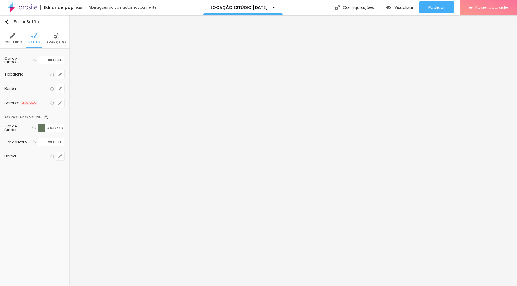
click at [42, 60] on div at bounding box center [41, 60] width 7 height 7
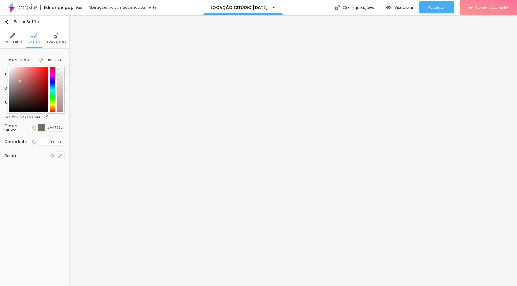
type input "#FFFFFF"
drag, startPoint x: 21, startPoint y: 81, endPoint x: 2, endPoint y: 59, distance: 29.1
click at [2, 59] on div "Cor de fundo Voltar ao padrão #FFFFFF Tipografia Voltar ao padrão [PERSON_NAME]…" at bounding box center [34, 111] width 69 height 124
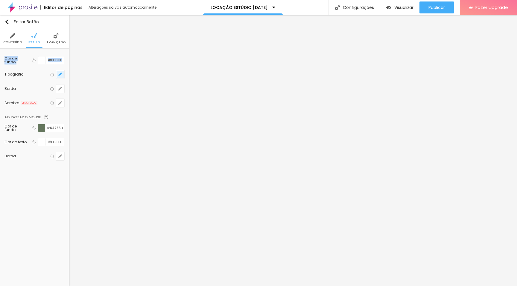
click at [61, 77] on button "button" at bounding box center [60, 74] width 8 height 8
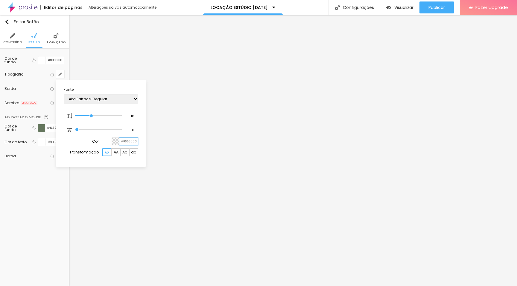
drag, startPoint x: 121, startPoint y: 142, endPoint x: 141, endPoint y: 142, distance: 20.6
click at [141, 142] on section "Fonte AbrilFatface-Regular Actor-Regular Alegreya AlegreyaBlack [PERSON_NAME] […" at bounding box center [100, 124] width 85 height 82
paste input "4B4B4B"
type input "#4B4B4B"
click at [202, 210] on div at bounding box center [258, 143] width 517 height 286
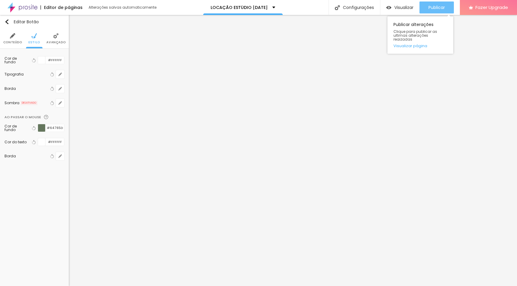
click at [438, 10] on span "Publicar" at bounding box center [436, 7] width 16 height 5
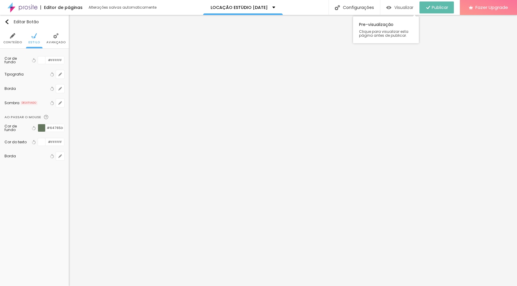
click at [398, 10] on span "Visualizar" at bounding box center [403, 7] width 19 height 5
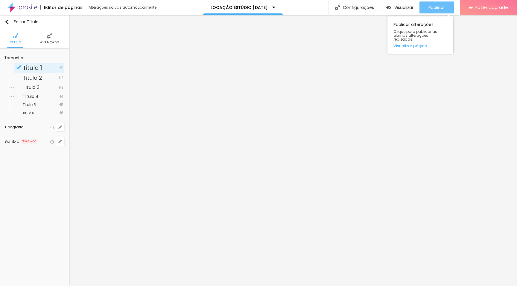
click at [434, 1] on div "Publicar" at bounding box center [436, 7] width 16 height 12
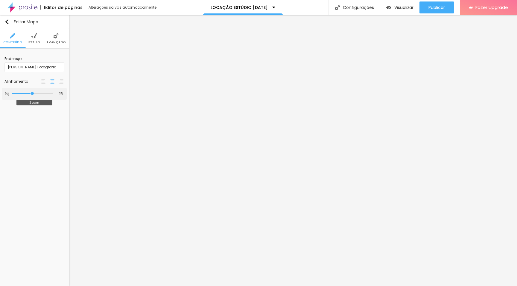
type input "16"
type input "17"
type input "16"
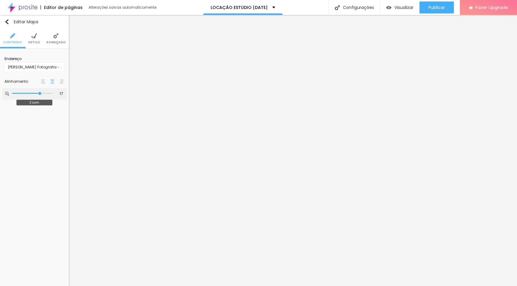
type input "16"
type input "15"
click at [32, 93] on input "range" at bounding box center [32, 93] width 41 height 3
click at [33, 36] on img at bounding box center [33, 35] width 5 height 5
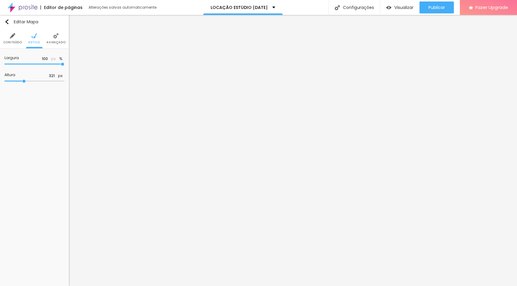
type input "316"
type input "328"
type input "345"
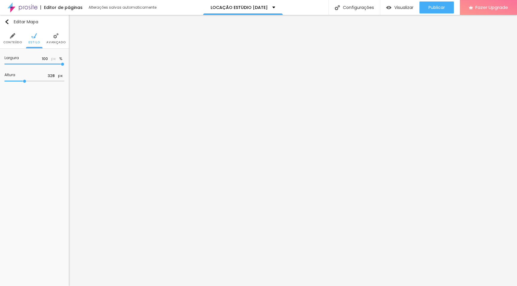
type input "345"
type input "371"
type input "384"
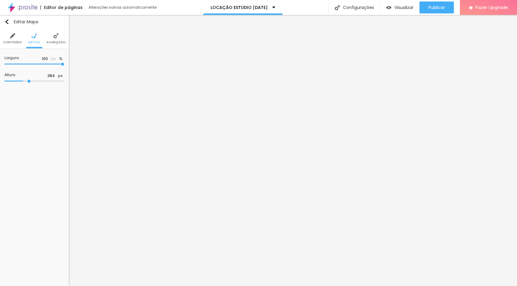
type input "393"
type input "401"
type input "408"
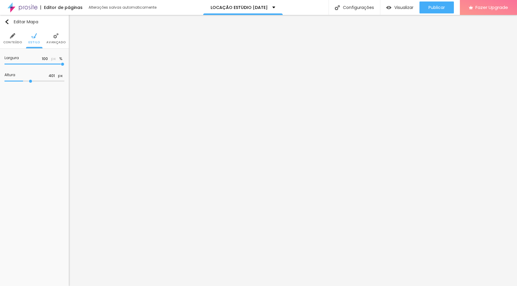
type input "408"
type input "417"
type input "426"
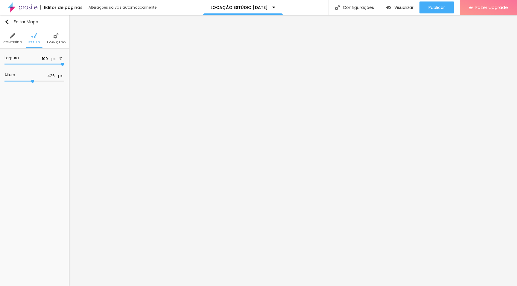
type input "431"
type input "434"
type input "436"
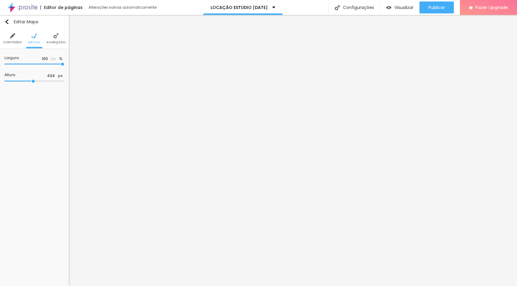
type input "436"
type input "439"
type input "449"
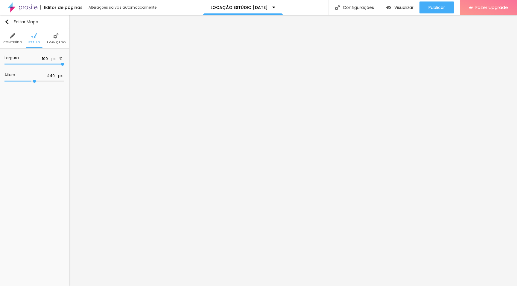
type input "463"
type input "478"
type input "491"
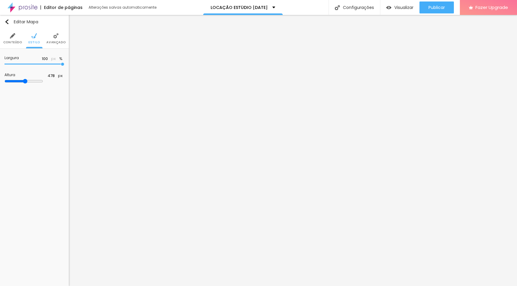
type input "491"
type input "499"
type input "508"
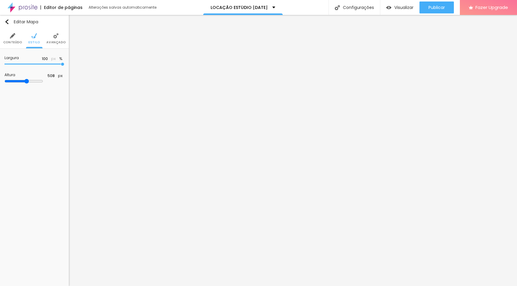
type input "515"
type input "519"
type input "520"
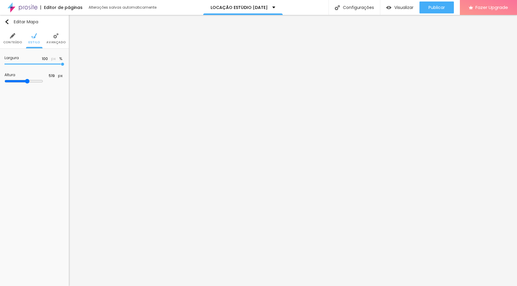
type input "520"
type input "521"
type input "520"
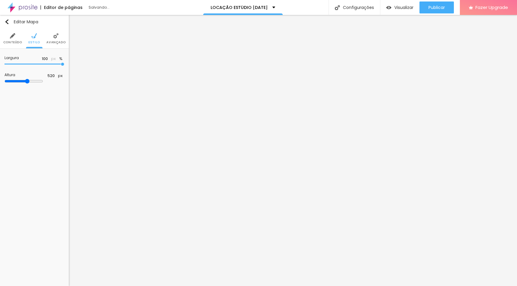
type input "518"
type input "516"
type input "513"
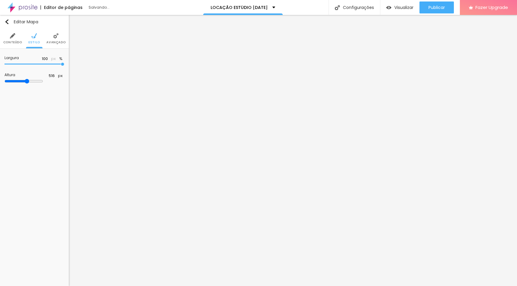
type input "513"
type input "511"
type input "509"
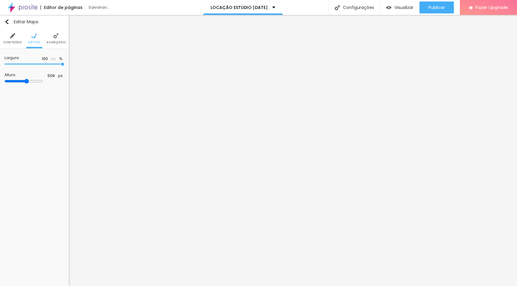
type input "508"
type input "507"
type input "506"
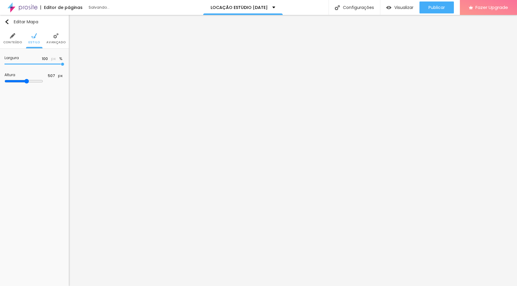
type input "506"
type input "505"
type input "504"
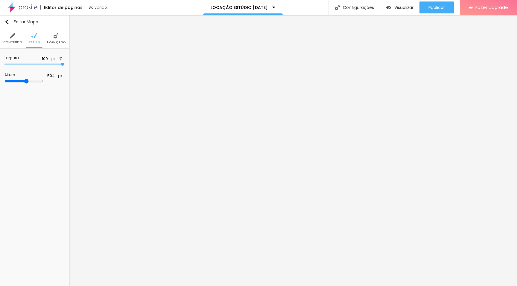
type input "502"
type input "497"
type input "490"
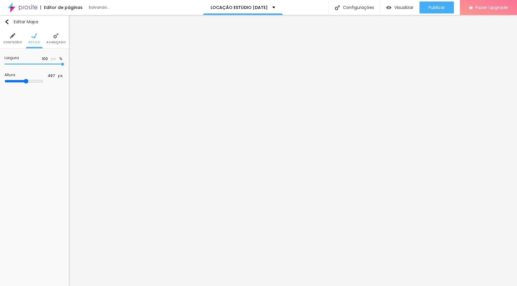
type input "490"
type input "484"
type input "483"
drag, startPoint x: 24, startPoint y: 81, endPoint x: 37, endPoint y: 83, distance: 13.2
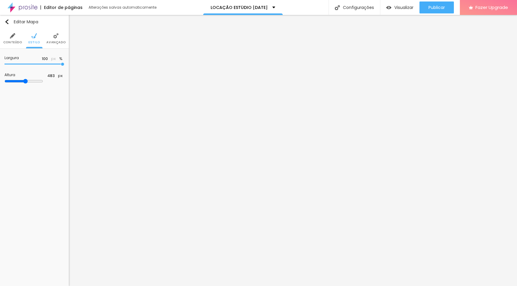
type input "483"
click at [37, 83] on input "range" at bounding box center [23, 81] width 39 height 5
click at [439, 4] on div "Publicar" at bounding box center [436, 7] width 16 height 12
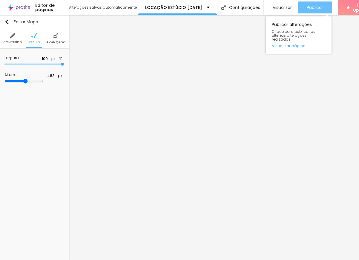
click at [314, 9] on span "Publicar" at bounding box center [315, 7] width 16 height 5
